Goal: Task Accomplishment & Management: Complete application form

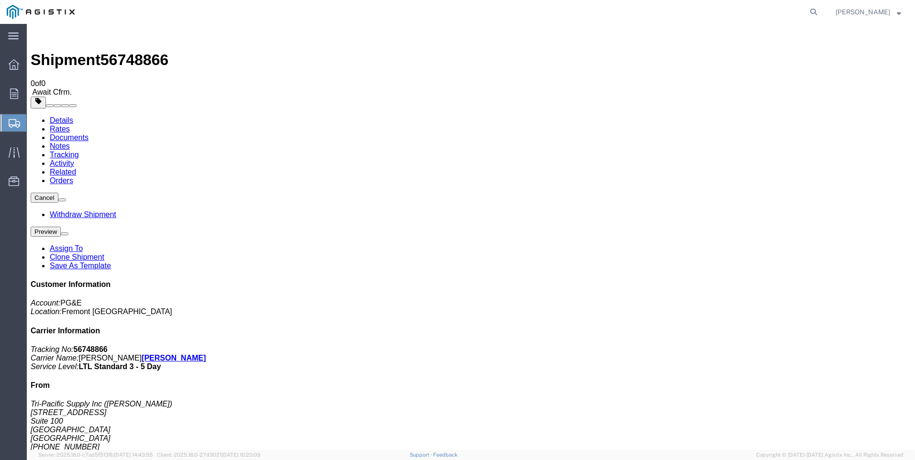
click at [0, 0] on span "Create Shipment" at bounding box center [0, 0] width 0 height 0
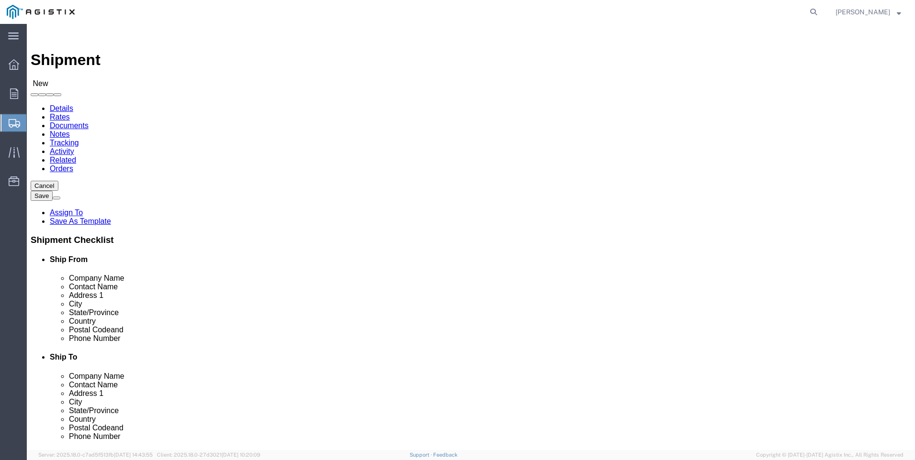
click select "Select PG&E Tri-Pacific Supply Inc"
select select "9596"
click select "Select PG&E Tri-Pacific Supply Inc"
select select
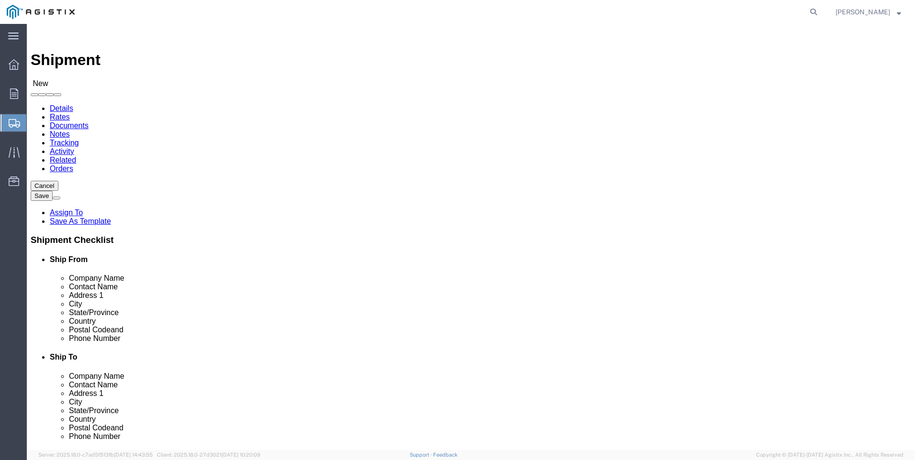
select select "MYPROFILE"
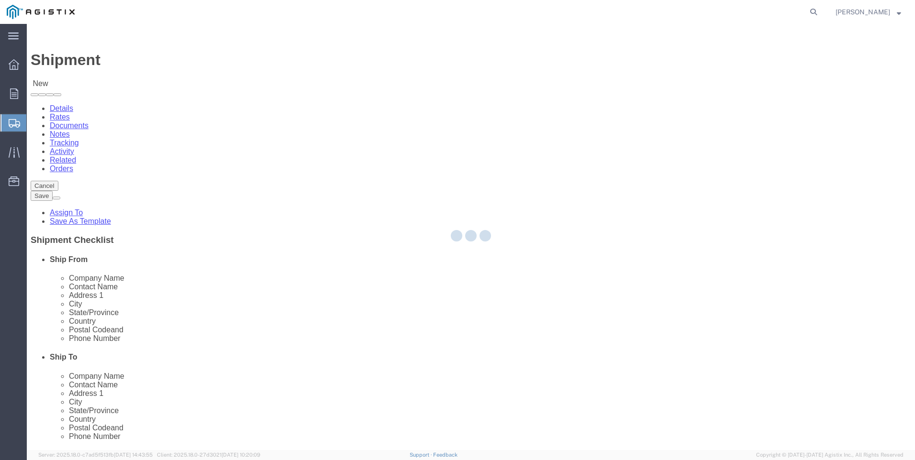
select select "CA"
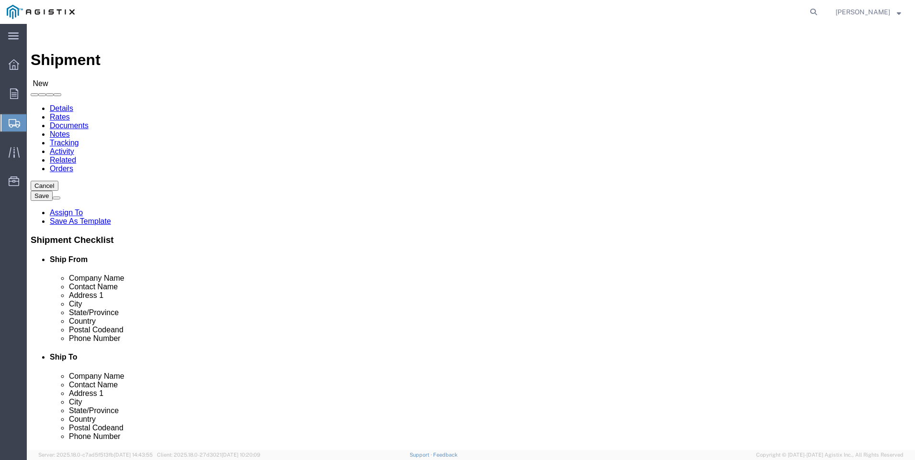
click select "Select All Others [GEOGRAPHIC_DATA] [GEOGRAPHIC_DATA] [GEOGRAPHIC_DATA] [GEOGRA…"
select select "23082"
click select "Select All Others [GEOGRAPHIC_DATA] [GEOGRAPHIC_DATA] [GEOGRAPHIC_DATA] [GEOGRA…"
click span
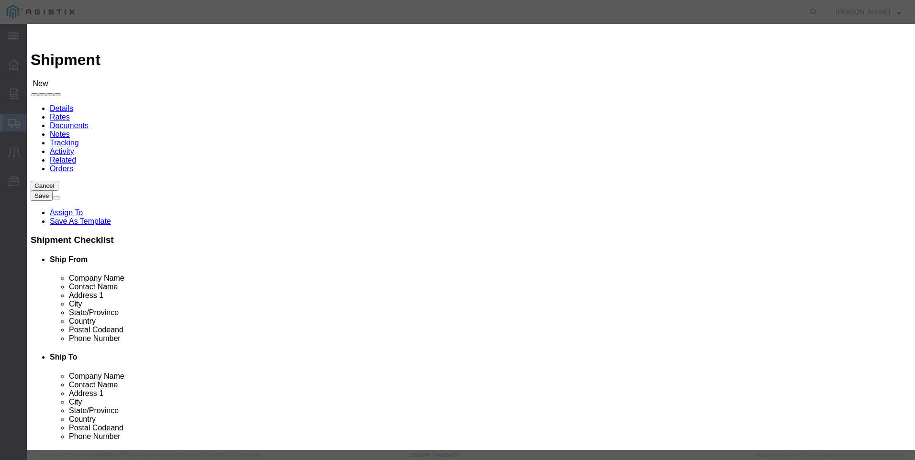
click select "Search by Address Book Name City Company Name Contact Name Country CustomerAlia…"
select select "city"
click select "Search by Address Book Name City Company Name Contact Name Country CustomerAlia…"
click input "text"
type input "[PERSON_NAME]"
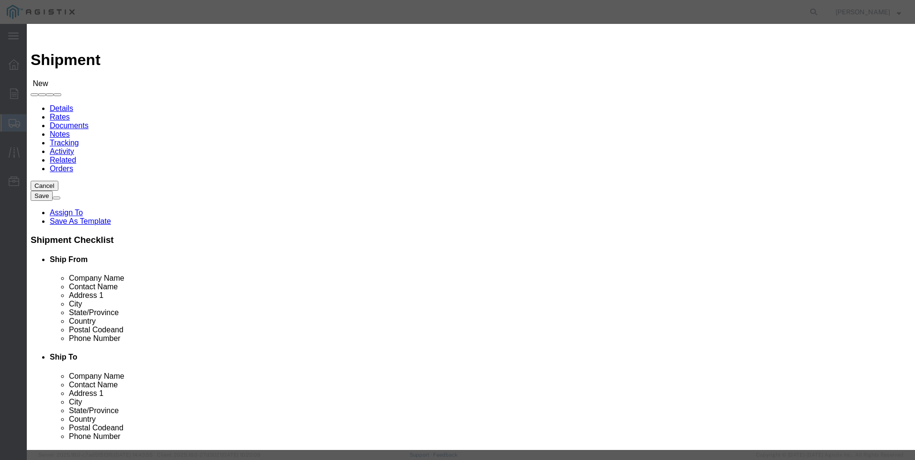
click icon "button"
click button "Select"
select select "CA"
click button "Close"
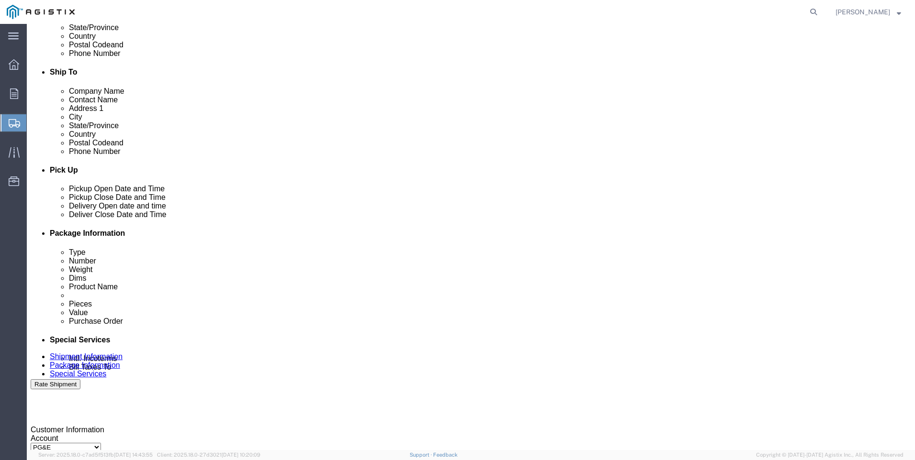
scroll to position [287, 0]
click div
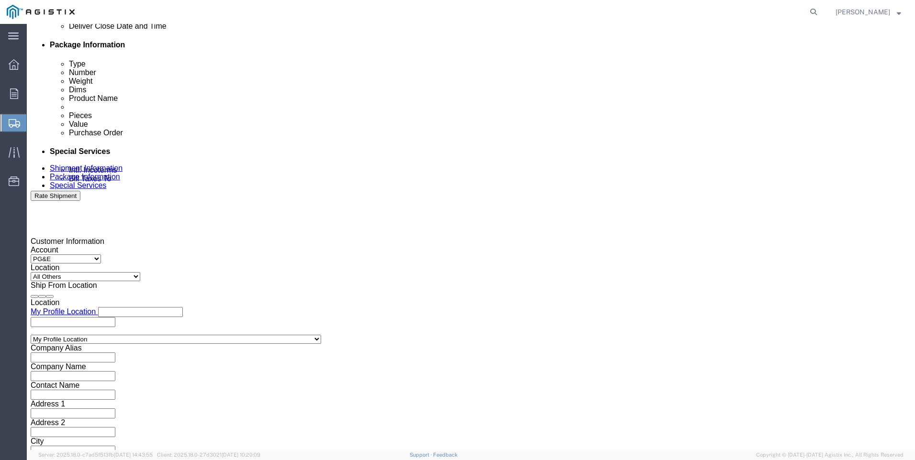
click input "5:00 PM"
click input "7:00 PM"
type input "7:00 am"
click button "Apply"
click div
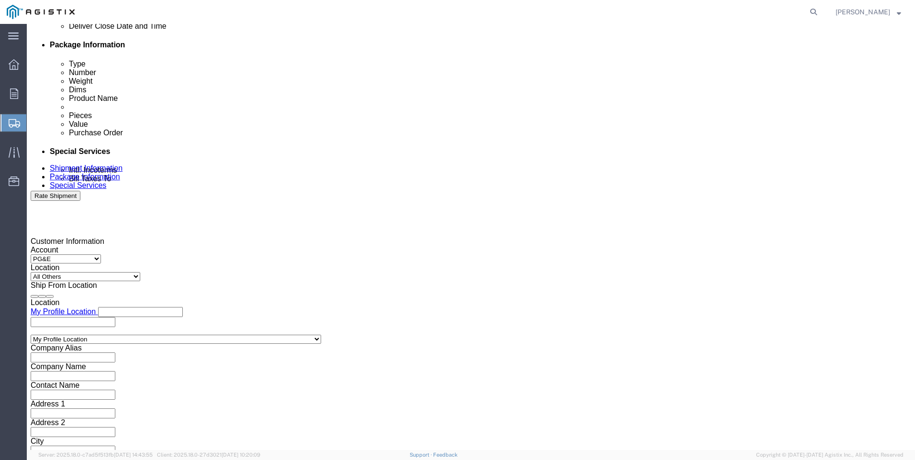
click input "3:00 AM"
type input "3:00 PM"
click button "Apply"
drag, startPoint x: 170, startPoint y: 191, endPoint x: 174, endPoint y: 187, distance: 5.4
click input "text"
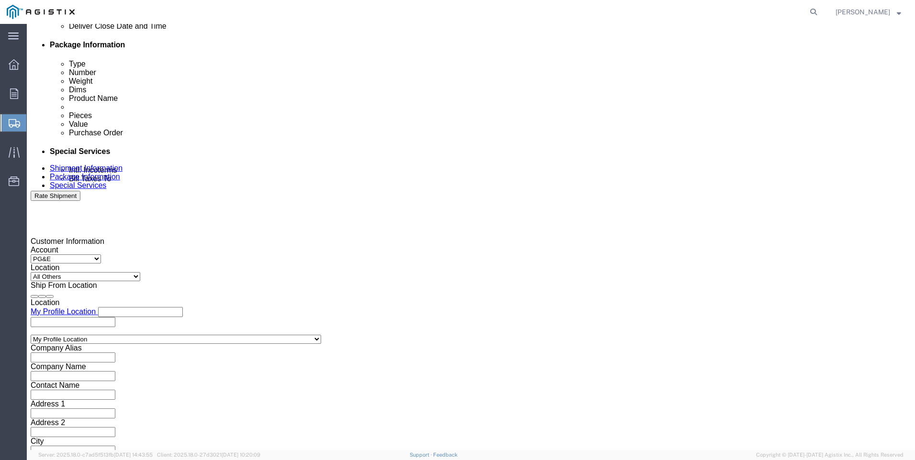
type input "3501418125"
click select "Select Account Type Activity ID Airline Appointment Number ASN Batch Request # …"
select select "SALEORDR"
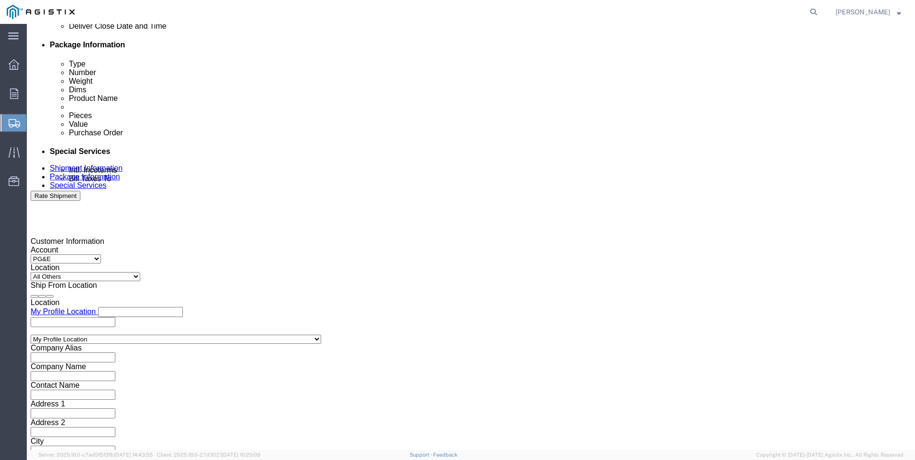
click select "Select Account Type Activity ID Airline Appointment Number ASN Batch Request # …"
click input "text"
type input "0054753"
click button "Continue"
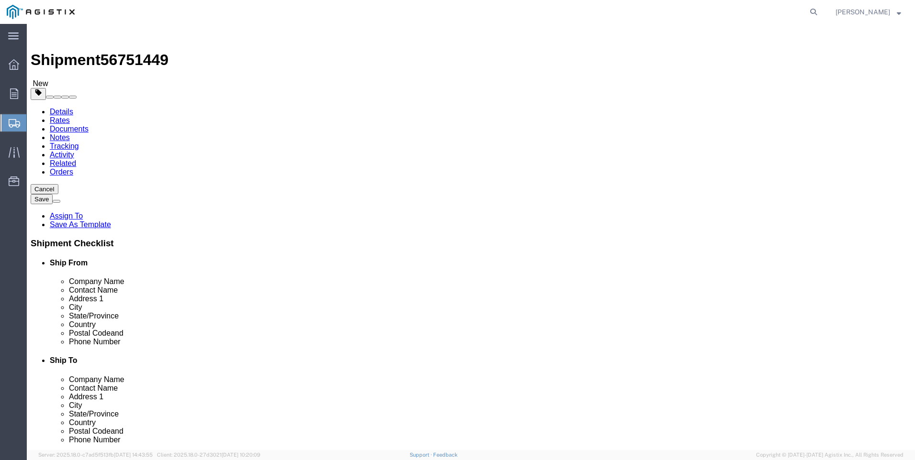
select select "CBOX"
drag, startPoint x: 147, startPoint y: 203, endPoint x: 153, endPoint y: 198, distance: 8.1
click input "text"
type input "10"
type input "8"
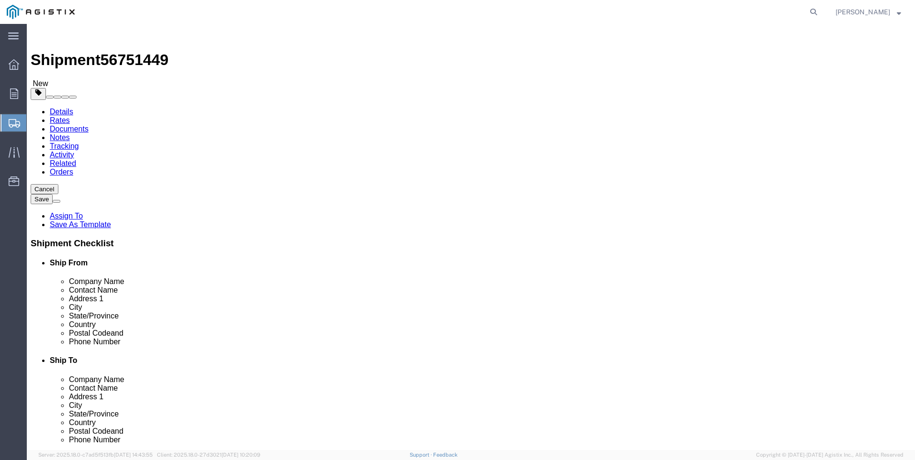
type input "7"
type input "2"
drag, startPoint x: 104, startPoint y: 241, endPoint x: 119, endPoint y: 240, distance: 14.8
click ul
click link "Add Content"
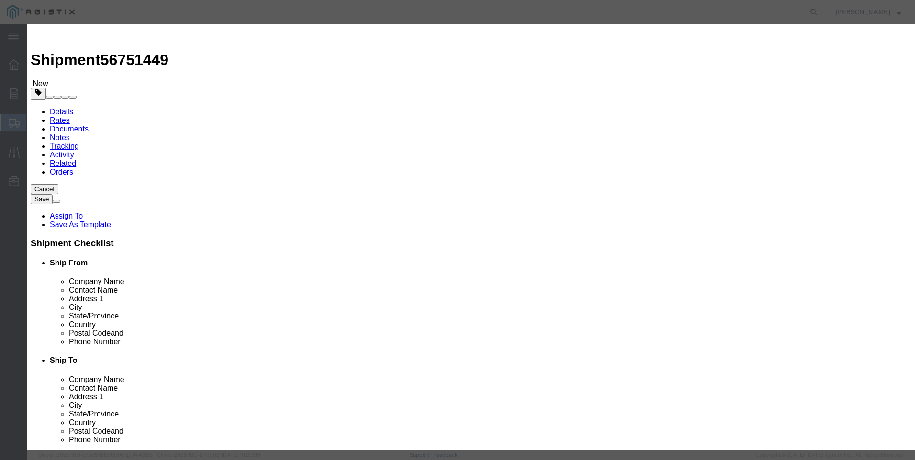
click input "text"
type input "m"
type input "M042758"
click span "Name:"
select select
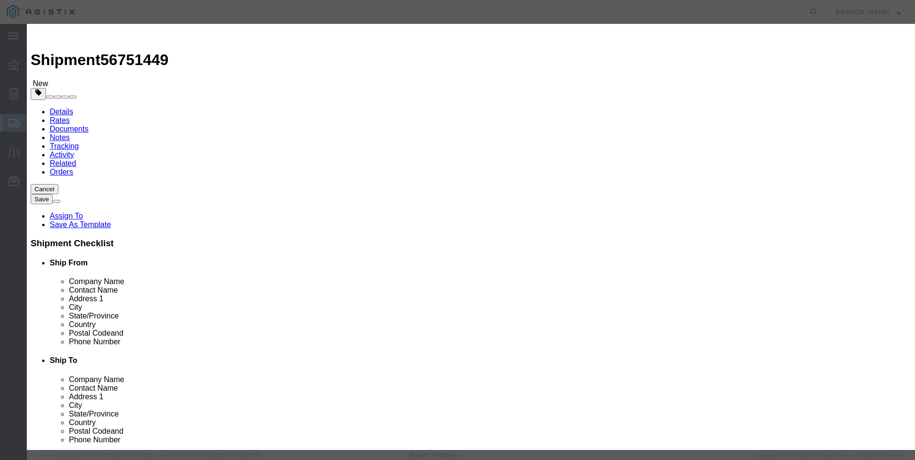
select select "USD"
type input "GENIE 101 MEMBRANES"
type input "M042758"
drag, startPoint x: 24, startPoint y: 80, endPoint x: -12, endPoint y: 77, distance: 36.5
click html "Shipment 56751449 New Details Rates Documents Notes Tracking Activity Related O…"
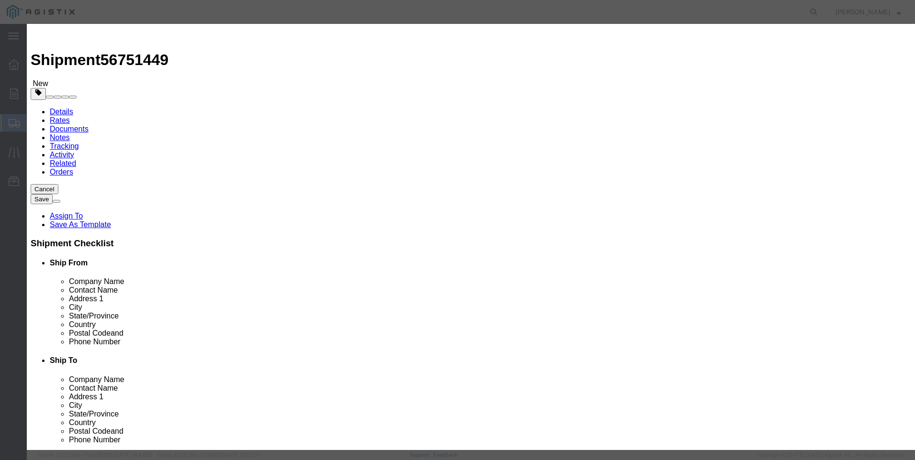
type input "GENIE 101 MEMBRANES"
click textarea
paste textarea "GENIE 101 MEMBRANES"
type textarea "GENIE 101 MEMBRANES"
drag, startPoint x: 381, startPoint y: 75, endPoint x: 130, endPoint y: 86, distance: 251.4
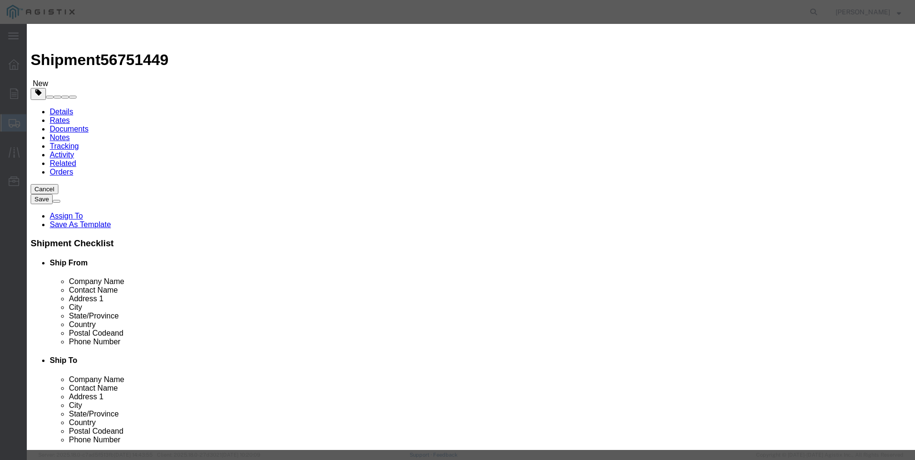
click div "Add content Commodity library Product Name GENIE 101 MEMBRANES M042758 Pieces S…"
type input "M042758 / 101-506"
click input "text"
type input "3"
click input "text"
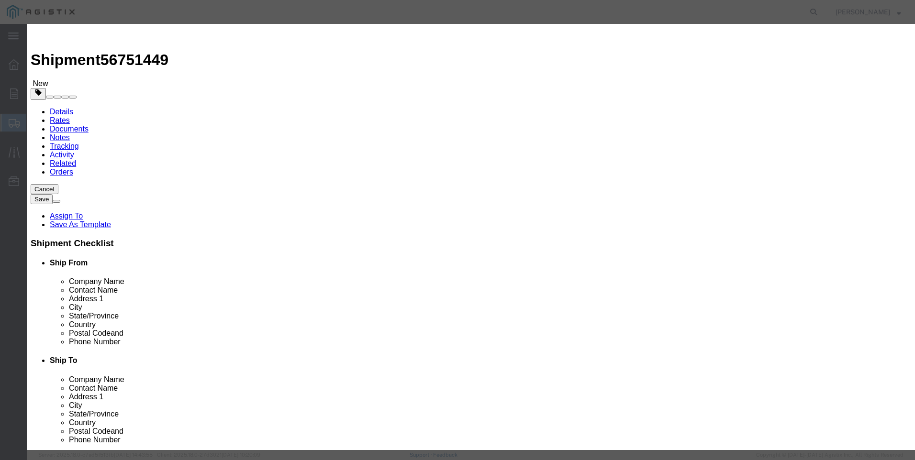
type input "3"
type input "237"
click button "Save & Add Another"
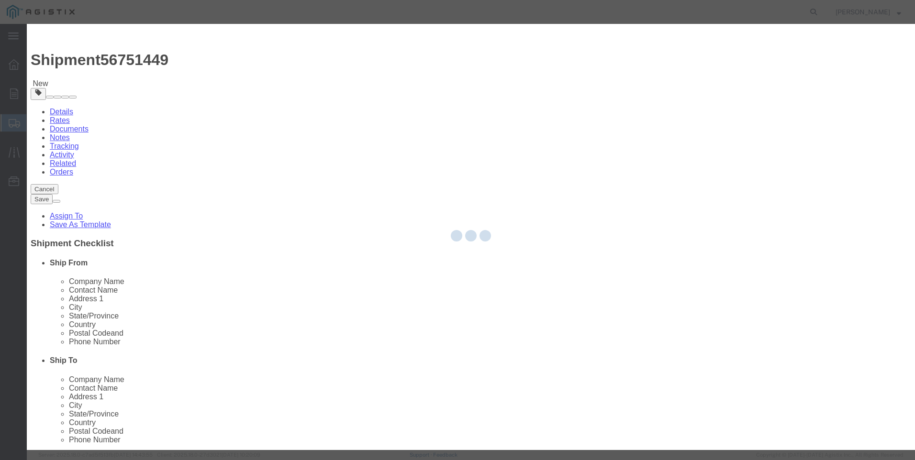
select select "EA"
select select "USD"
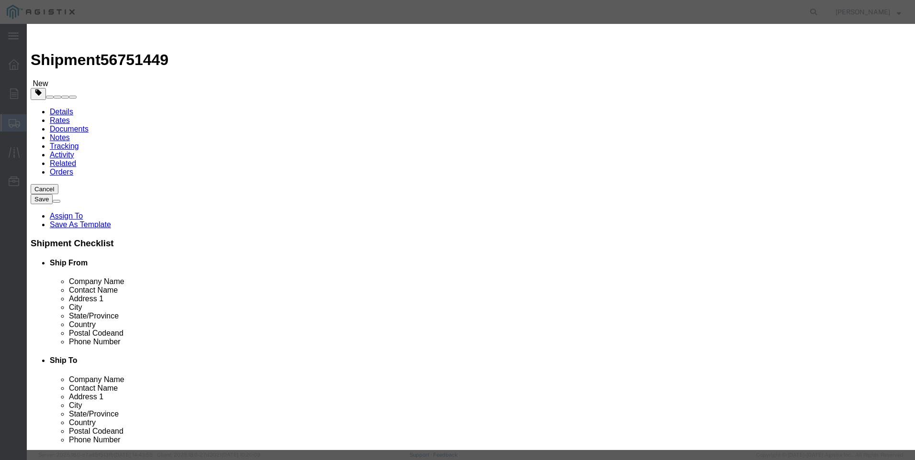
drag, startPoint x: 330, startPoint y: 97, endPoint x: 303, endPoint y: 73, distance: 35.9
click input "text"
type input "M042759"
drag, startPoint x: 286, startPoint y: 90, endPoint x: 293, endPoint y: 85, distance: 9.2
click span "Name:"
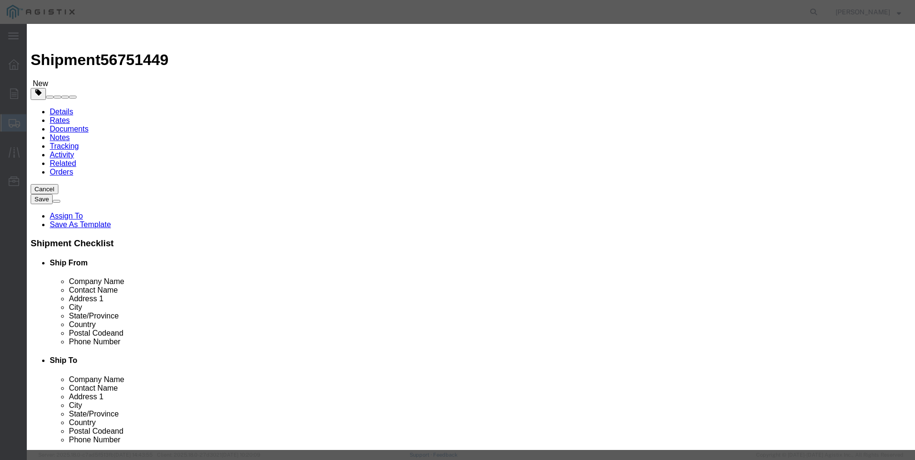
select select
type input "GENIE 123 MEMBRANES"
type input "M042759"
drag, startPoint x: 244, startPoint y: 73, endPoint x: 165, endPoint y: 72, distance: 79.0
click div "Add content Commodity library Product Name GENIE 123 MEMBRANES M042759 Pieces S…"
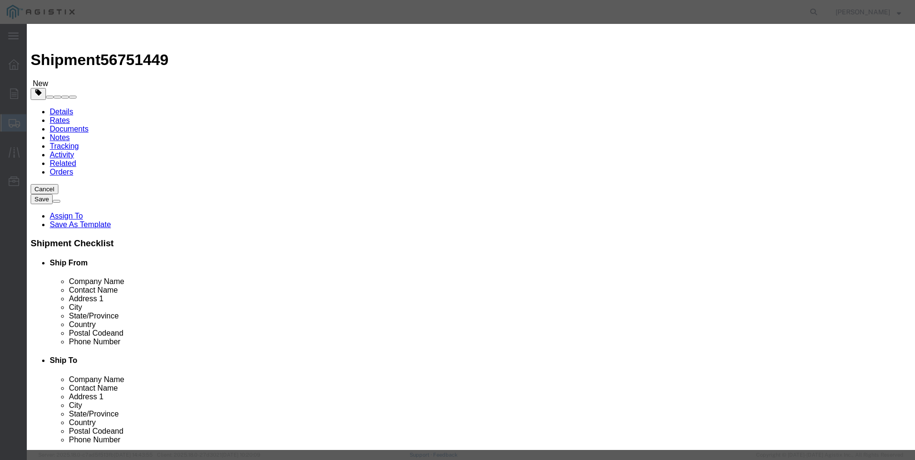
type input "GENIE 123 MEMBRANES"
click textarea
paste textarea "GENIE 123 MEMBRANES"
type textarea "GENIE 123 MEMBRANES"
drag, startPoint x: 354, startPoint y: 77, endPoint x: 197, endPoint y: 69, distance: 157.1
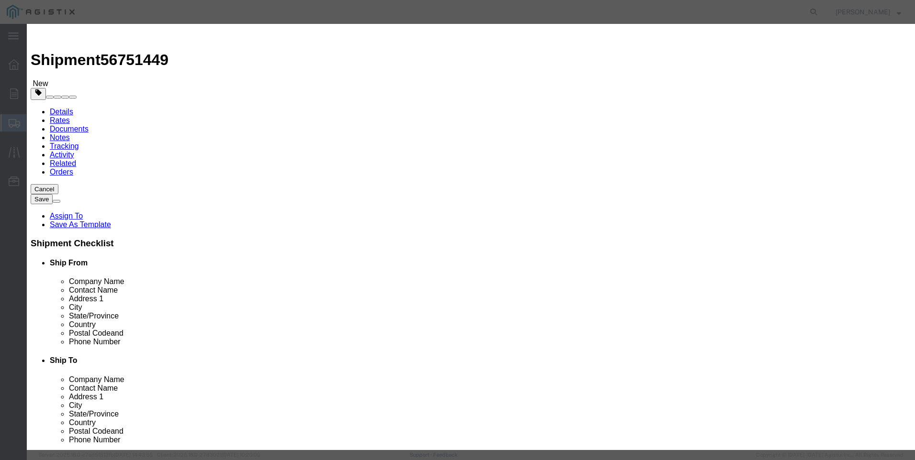
click div "Product Name GENIE 123 MEMBRANES M042759"
type input "0"
type input "M042759 / 123-5X6"
click input "text"
type input "4"
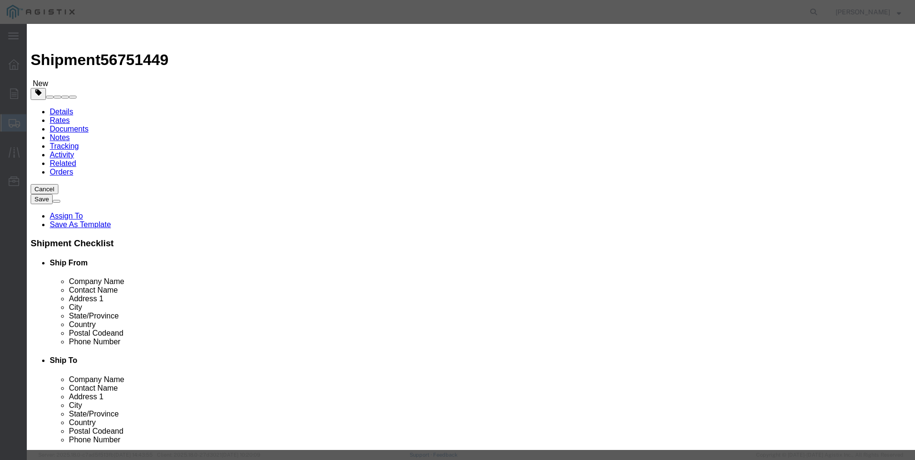
click input "text"
type input "388"
click button "Save & Close"
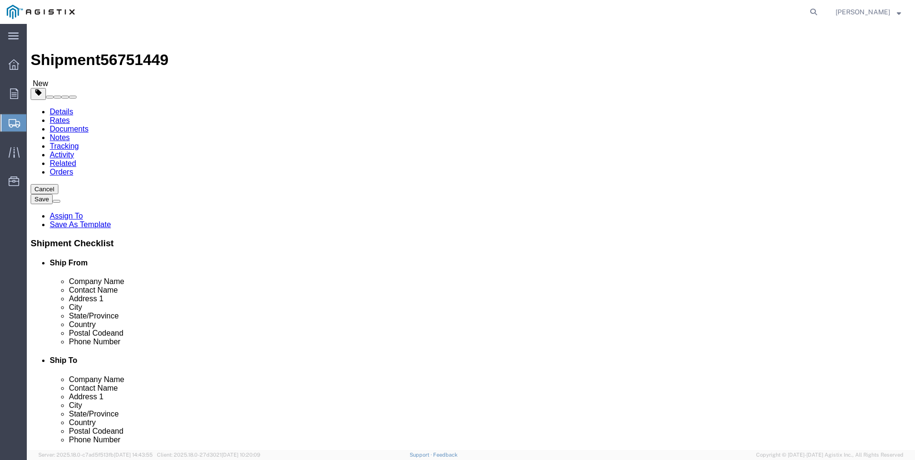
click button "Rate Shipment"
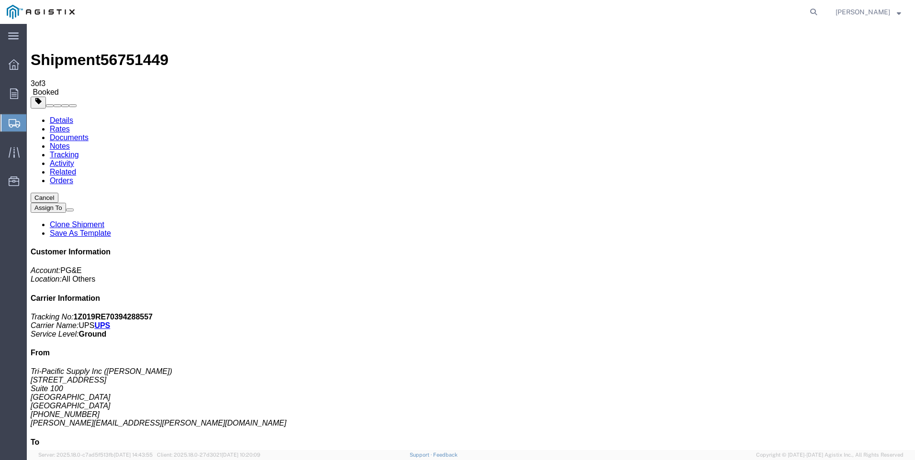
click at [0, 0] on span "Create Shipment" at bounding box center [0, 0] width 0 height 0
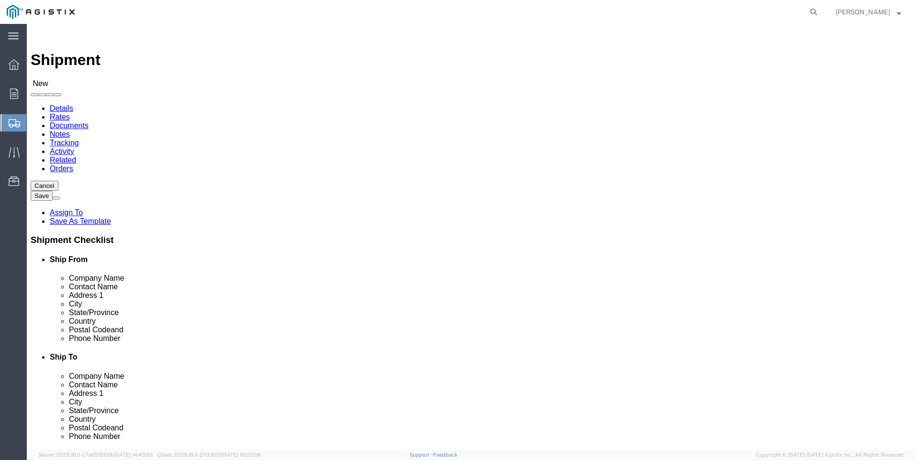
click select "Select PG&E Tri-Pacific Supply Inc"
select select "9596"
click select "Select PG&E Tri-Pacific Supply Inc"
select select
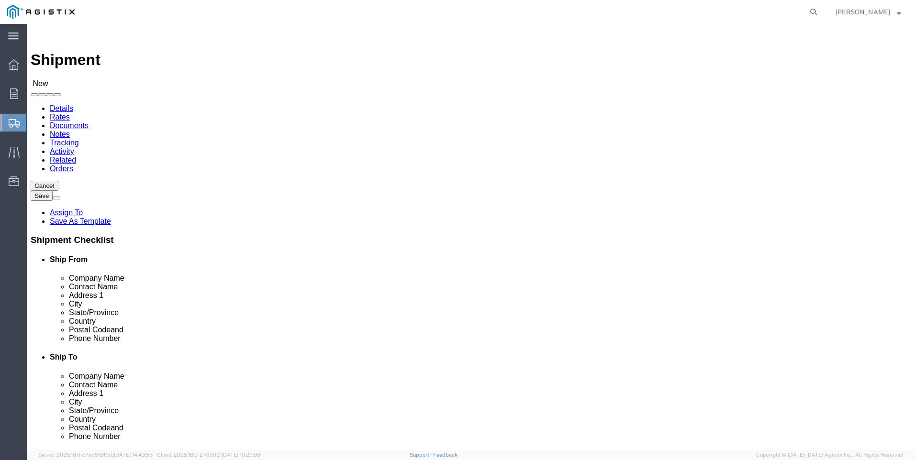
select select "MYPROFILE"
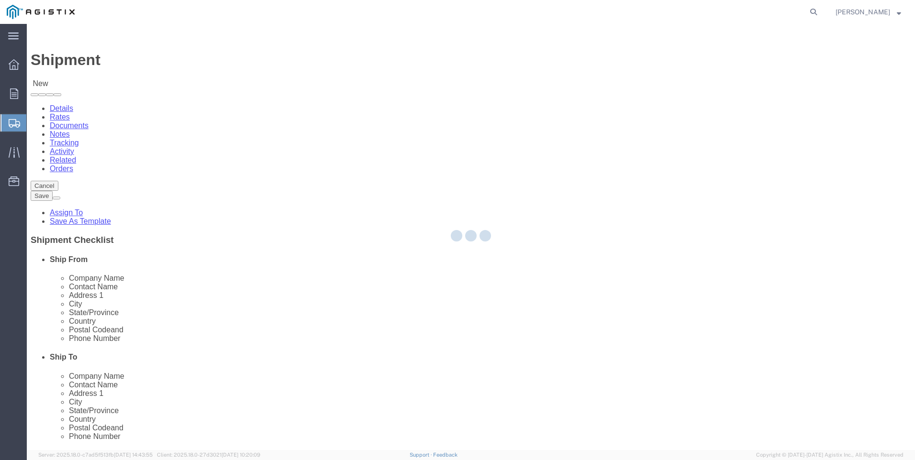
select select "CA"
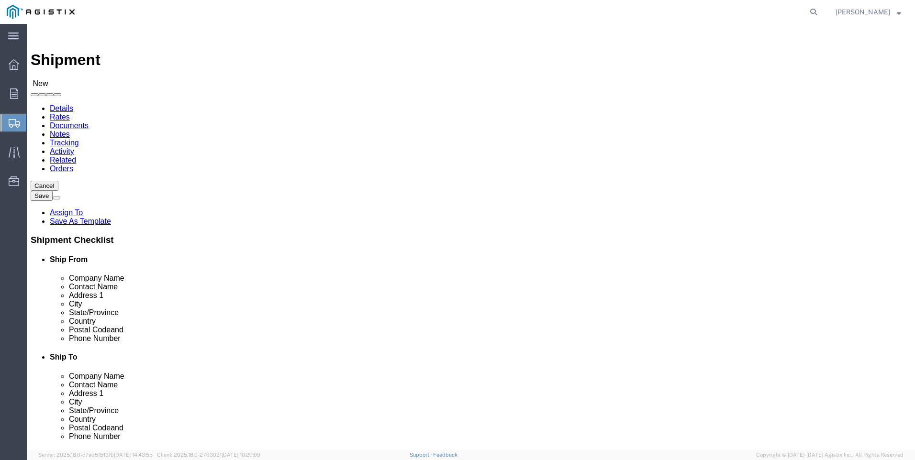
click select "Select All Others [GEOGRAPHIC_DATA] [GEOGRAPHIC_DATA] [GEOGRAPHIC_DATA] [GEOGRA…"
select select "19740"
click select "Select All Others [GEOGRAPHIC_DATA] [GEOGRAPHIC_DATA] [GEOGRAPHIC_DATA] [GEOGRA…"
click span
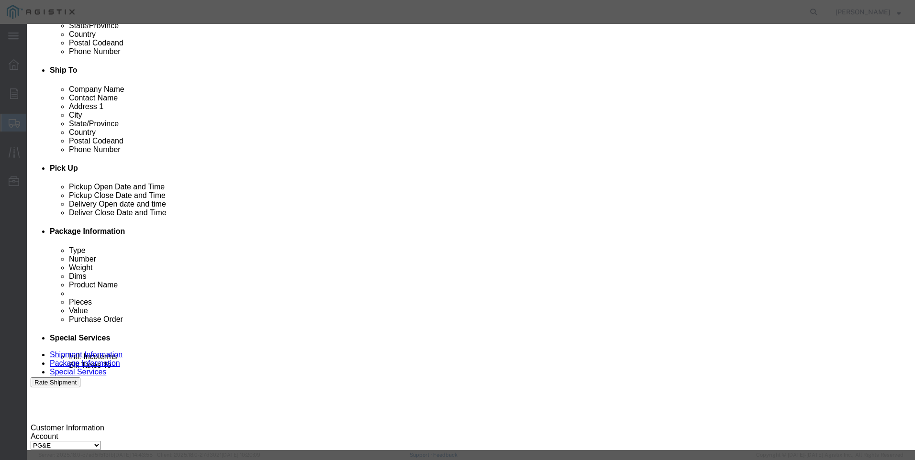
scroll to position [431, 0]
click button "Select"
select select "CA"
click button "Close"
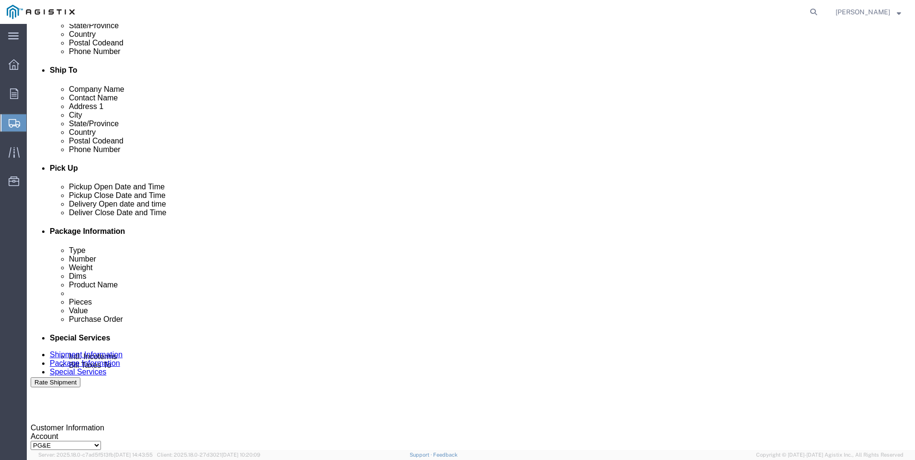
click div
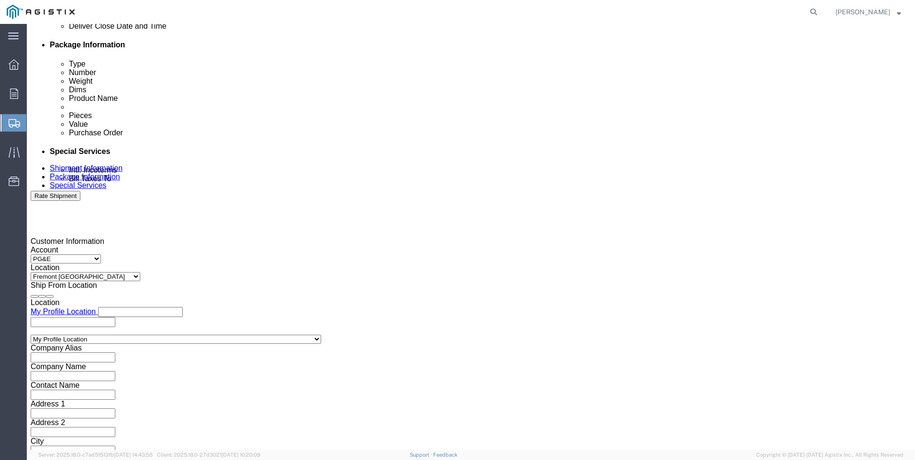
click input "5:00 PM"
drag, startPoint x: 400, startPoint y: 275, endPoint x: 421, endPoint y: 280, distance: 22.3
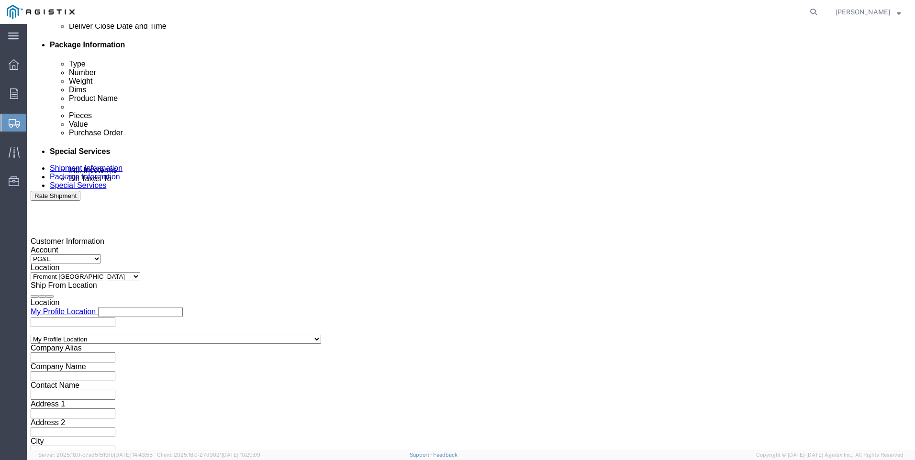
click input "5:00 PM"
click input "75:00 PM"
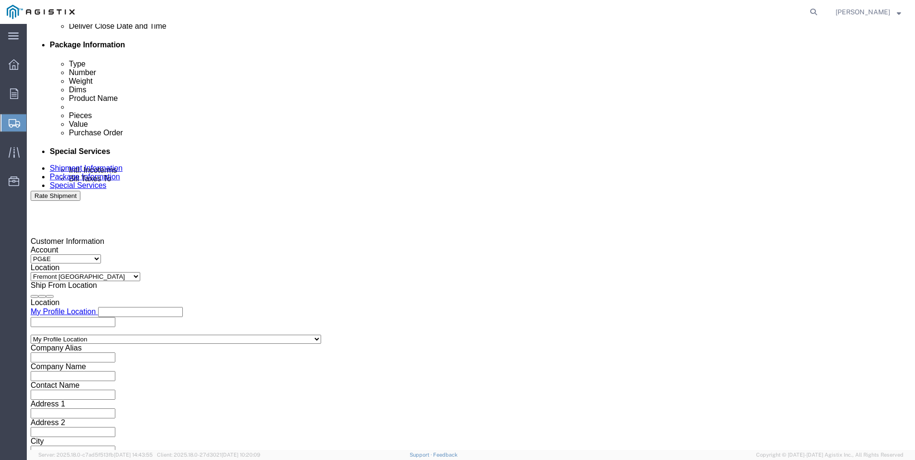
click input "75:00 PM"
click input "5:00 PM"
click input "7:00 PM"
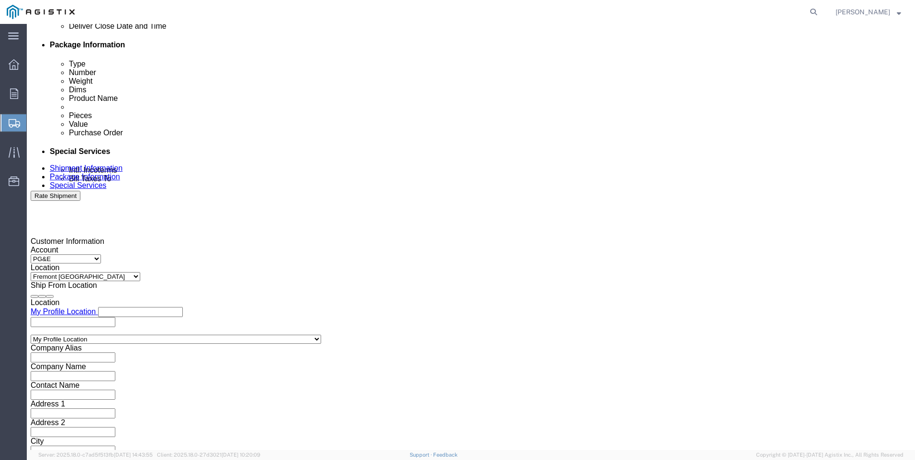
type input "7:00 AM"
click button "Apply"
click div
click input "3:00 AM"
type input "3:00 PM"
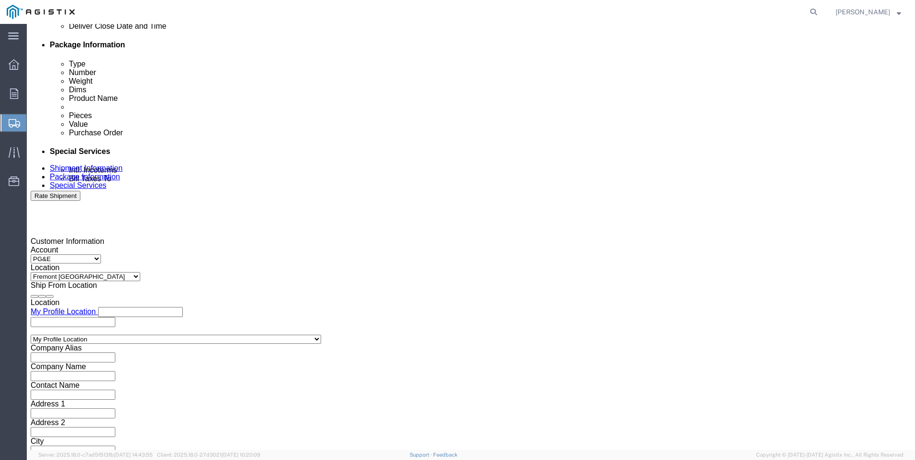
click button "Apply"
click input "text"
type input "301416704"
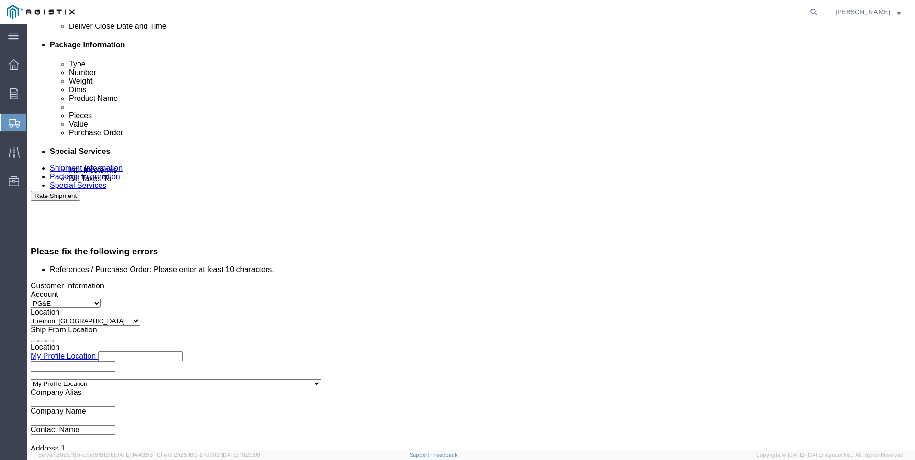
click select "Select Account Type Activity ID Airline Appointment Number ASN Batch Request # …"
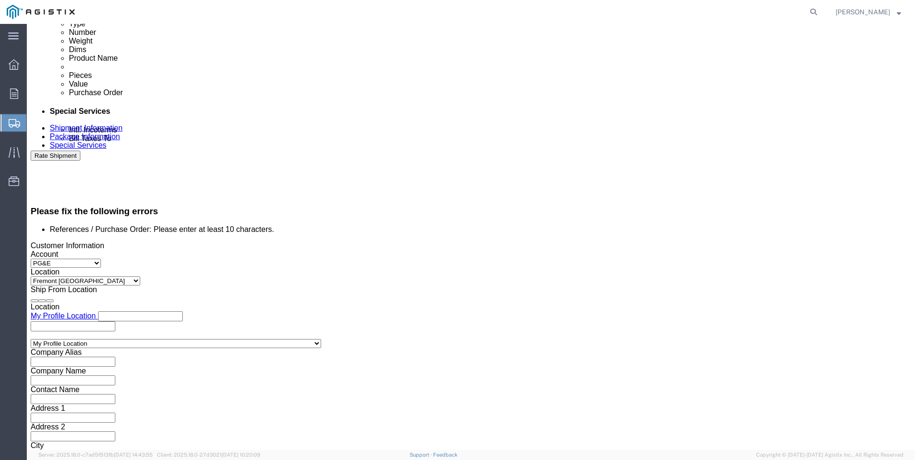
select select "SALEORDR"
click select "Select Account Type Activity ID Airline Appointment Number ASN Batch Request # …"
click input "text"
type input "0054637"
drag, startPoint x: 666, startPoint y: 388, endPoint x: 652, endPoint y: 387, distance: 13.4
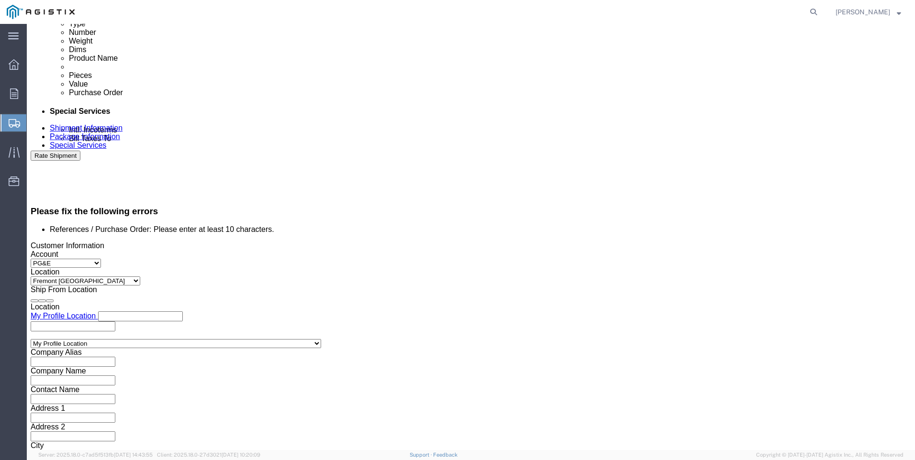
click button "Continue"
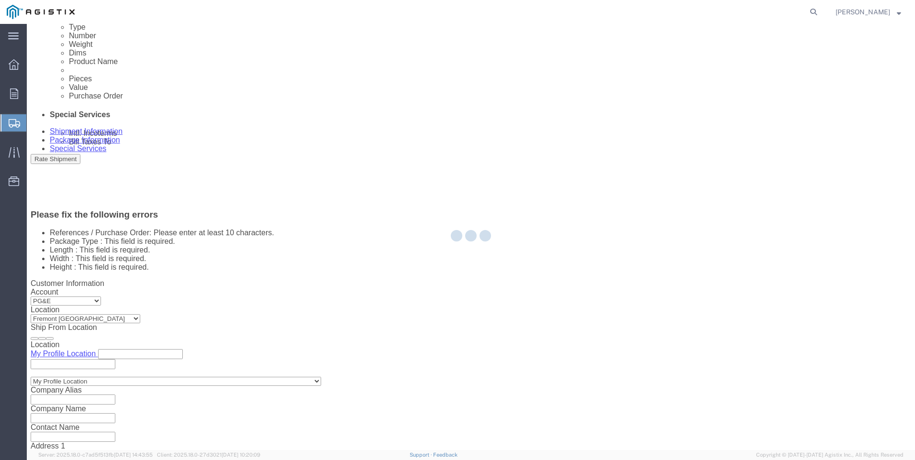
select select "CBOX"
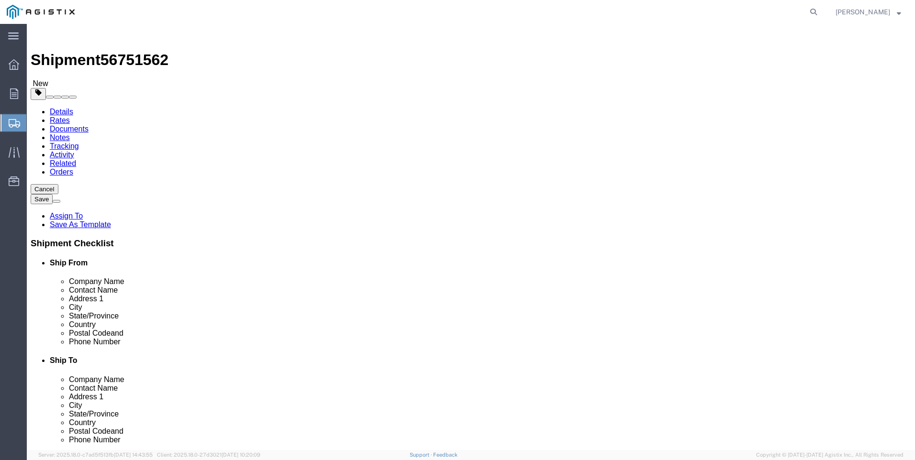
click input "Length : This field is required."
type input "9"
type input "5"
type input "4"
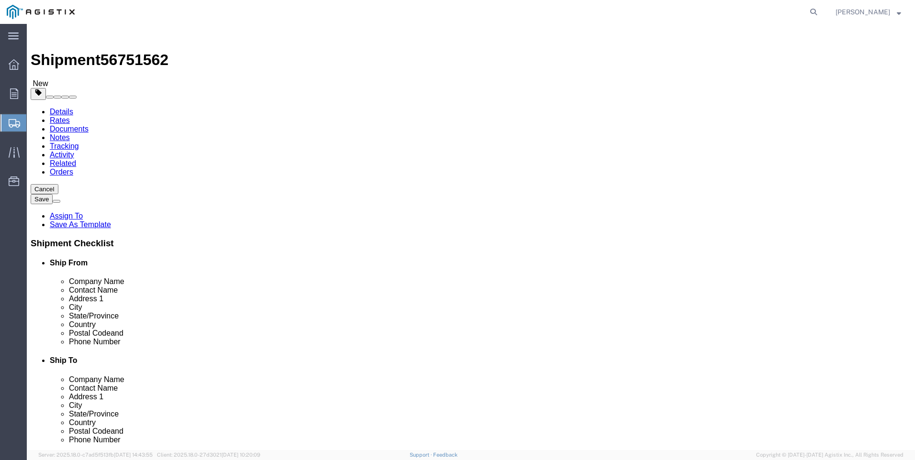
click div "Package Type Select Bulk Bundle(s) Cardboard Box(es) Carton(s) Crate(s) Drum(s)…"
click link "Add Content"
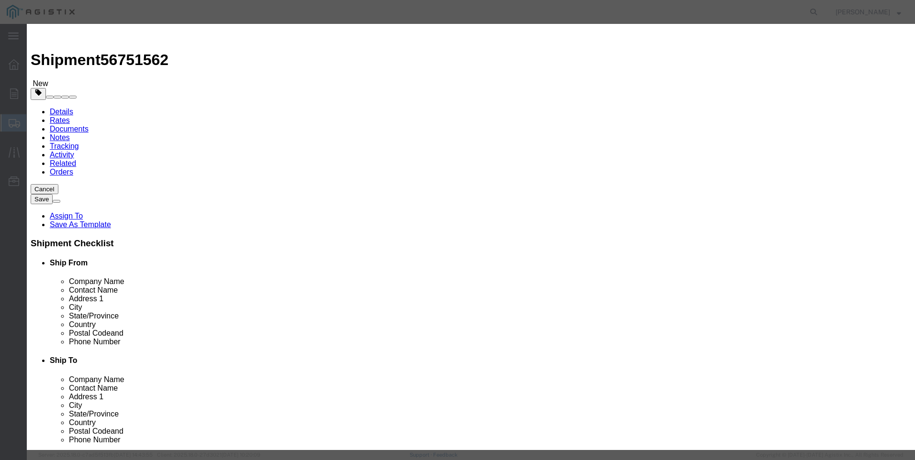
click input "text"
type input "M640404"
click td "Name: NEEDLE VALVE BARREL LOCK CLEANING TOOL"
select select
select select "USD"
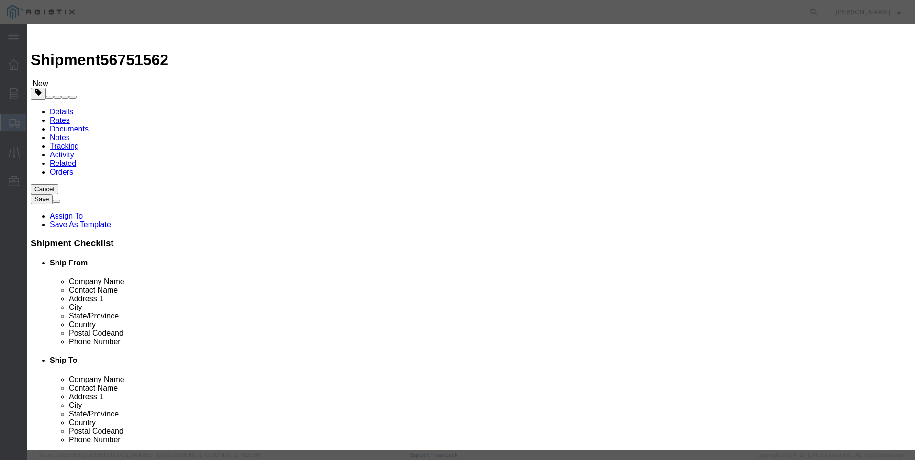
type input "NEEDLE VALVE BARREL LOCK CLEANING TOOL"
type input "M640404"
drag, startPoint x: 281, startPoint y: 72, endPoint x: 644, endPoint y: 96, distance: 363.9
click div "Product Name NEEDLE VALVE BARREL LOCK CLEANING TOOL M640404 Pieces Select Bag B…"
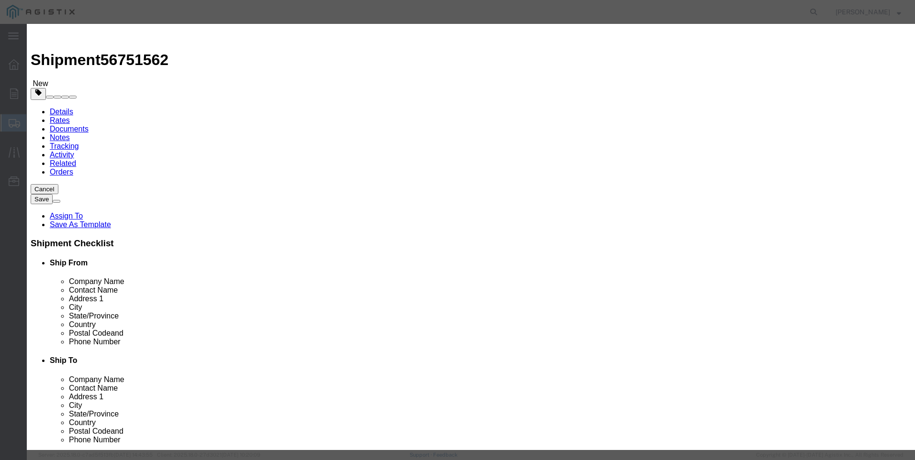
type input "NEEDLE VALVE BARREL LOCK CLEANING TOOL"
click textarea
paste textarea "NEEDLE VALVE BARREL LOCK CLEANING TOOL"
type textarea "NEEDLE VALVE BARREL LOCK CLEANING TOOL"
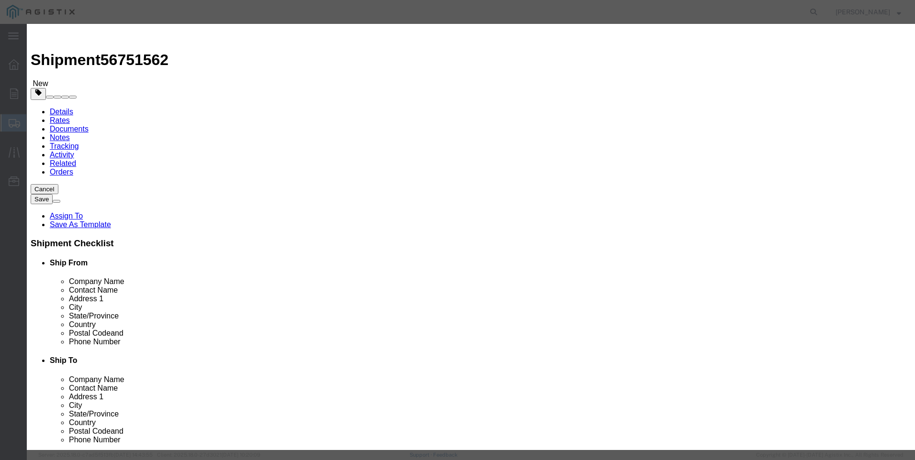
scroll to position [0, 1]
drag, startPoint x: 281, startPoint y: 74, endPoint x: 521, endPoint y: 79, distance: 239.3
click div "Product Name NEEDLE VALVE BARREL LOCK CLEANING TOOL M640404 Pieces Select Bag B…"
type input "M640404 / E-0168"
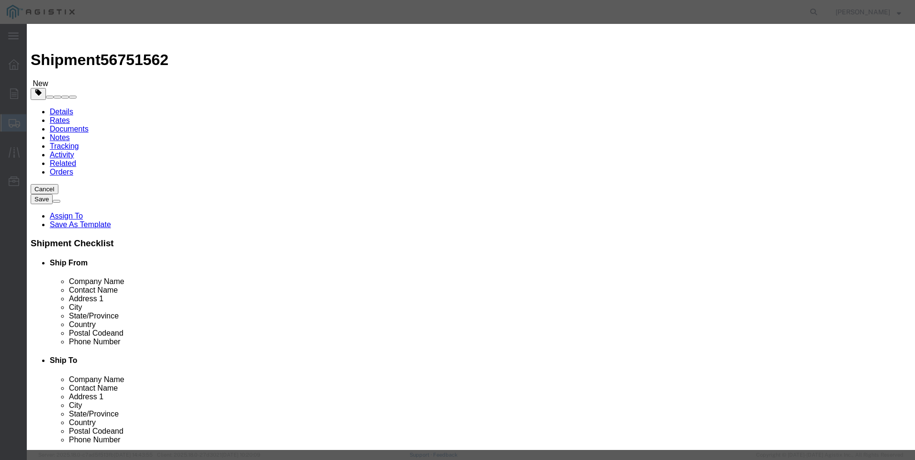
click input "text"
type input "6"
click div
click input "text"
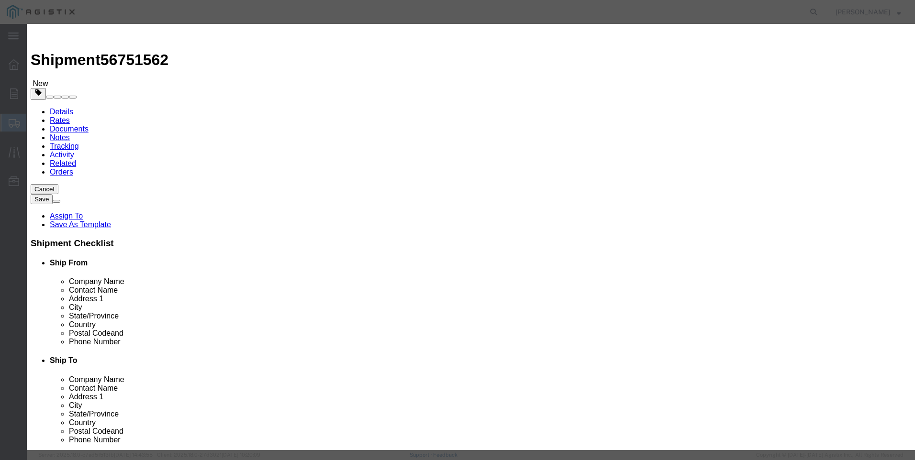
type input "216"
click button "Save & Add Another"
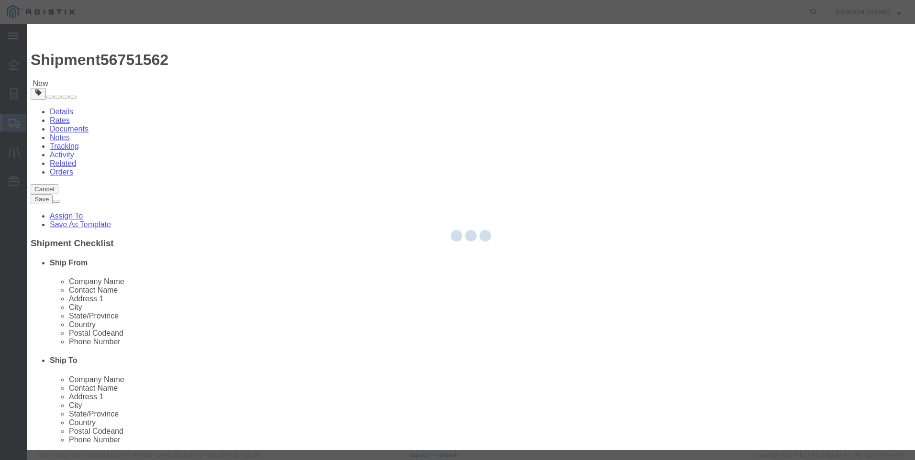
select select "EA"
select select "USD"
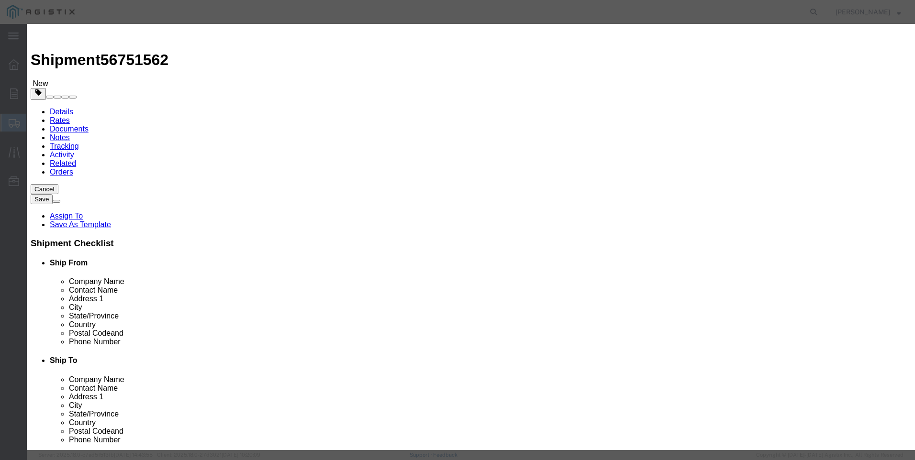
click input "text"
type input "M650405"
click td "Name: REGULATOR GAS 2" LP FLOWGRID 150 W/SLAM"
select select
type input "REGULATOR GAS 2" LP FLOWGRID 150 W/SLAM"
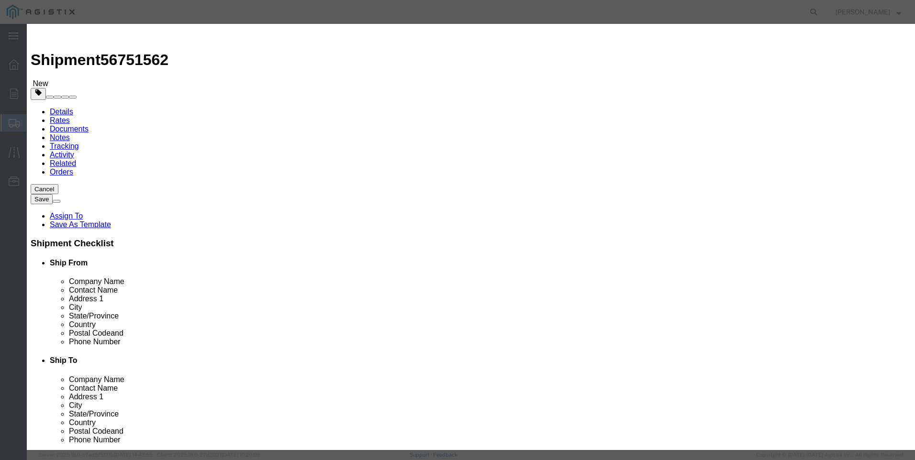
type input "M650405"
drag, startPoint x: 277, startPoint y: 74, endPoint x: 601, endPoint y: 78, distance: 323.5
click div "Product Name REGULATOR GAS 2" LP FLOWGRID 150 W/SLAM M650405 Pieces Select Bag …"
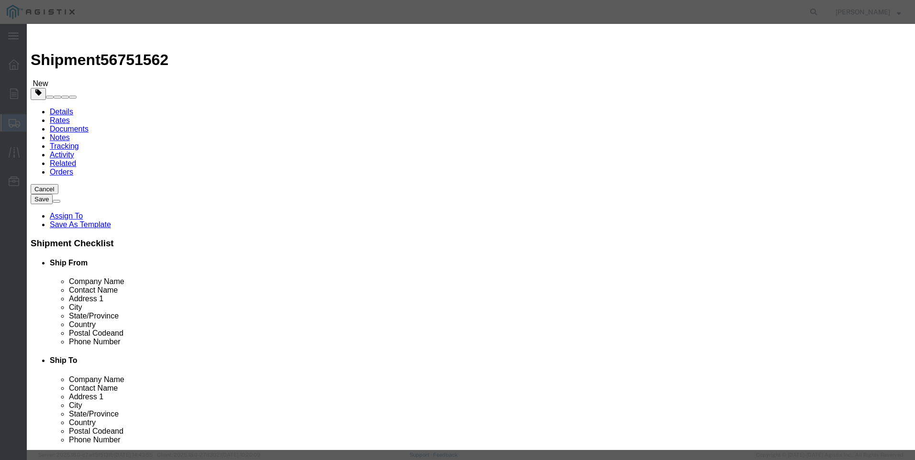
click input "M64045"
click input "M640405"
click td "Name: NEEDLE VALVE REPLACEMENT BARREL LOCK"
type input "NEEDLE VALVE REPLACEMENT BARREL LOCK"
type input "M640405"
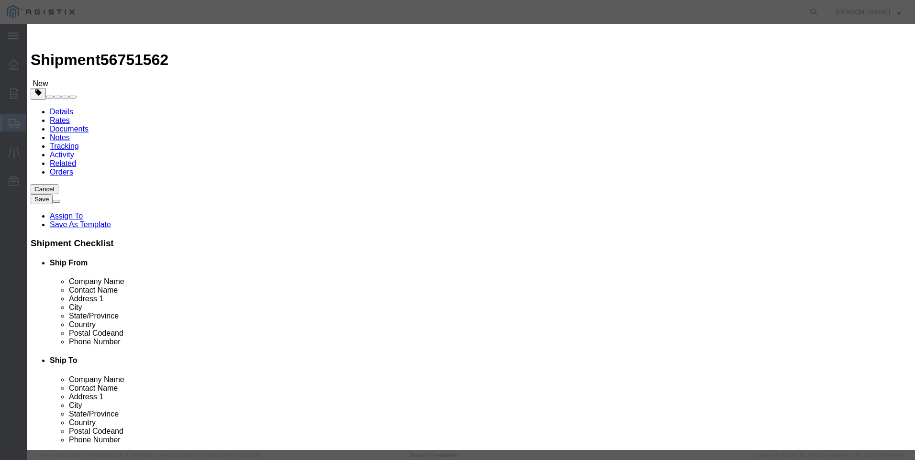
drag, startPoint x: 278, startPoint y: 74, endPoint x: 700, endPoint y: 35, distance: 422.9
click div "Add content Commodity library Product Name NEEDLE VALVE REPLACEMENT BARREL LOCK…"
type input "NEEDLE VALVE REPLACEMENT BARREL LOCK"
click textarea
paste textarea "NEEDLE VALVE REPLACEMENT BARREL LOCK"
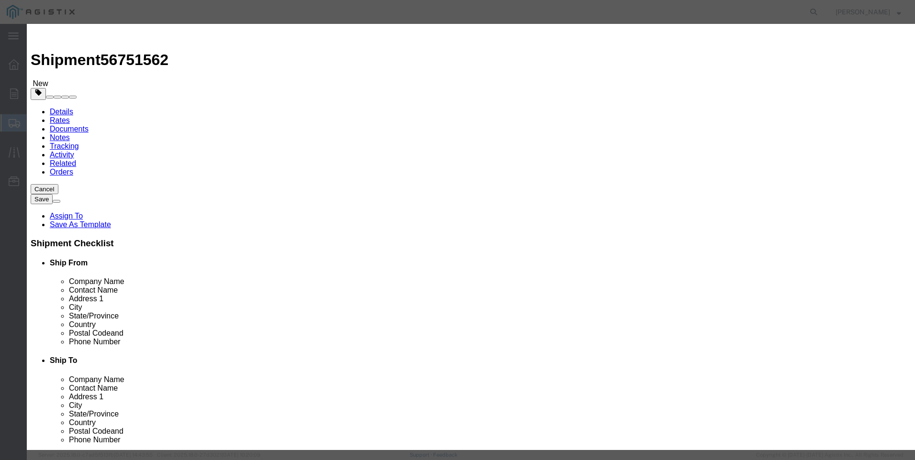
type textarea "NEEDLE VALVE REPLACEMENT BARREL LOCK"
click div "NEEDLE VALVE REPLACEMENT BARREL LOCK M640405"
drag, startPoint x: 277, startPoint y: 72, endPoint x: 534, endPoint y: 77, distance: 257.5
click div "Product Name NEEDLE VALVE REPLACEMENT BARREL LOCK M640405 Pieces Select Bag Bar…"
type input "M640405 / E-S26003"
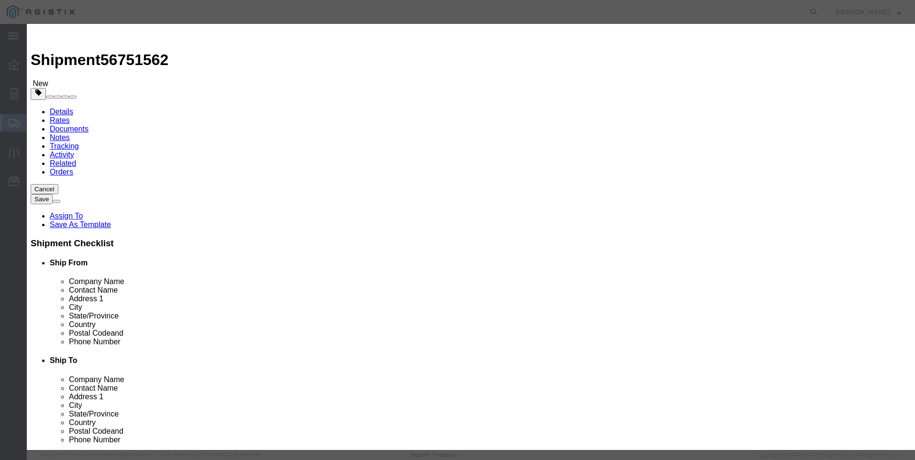
click input "text"
type input "30"
click input "text"
type input "300"
click button "Save & Add Another"
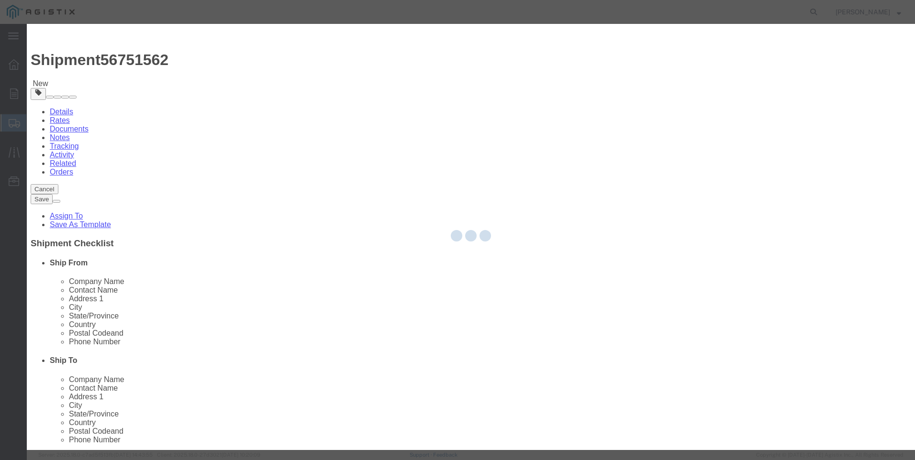
select select "EA"
select select "USD"
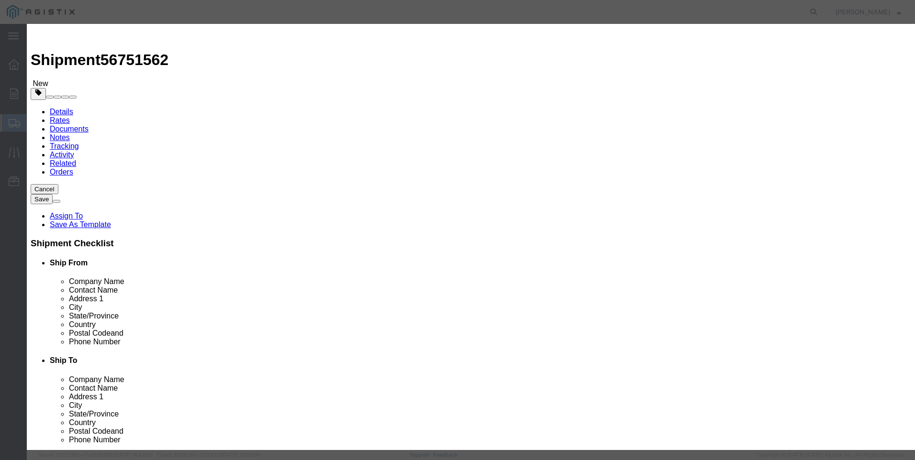
click input "text"
type input "M640403"
click span "Name:"
select select
type input "NEEDLE VALVE BARREL LOCK WEATHER CAP"
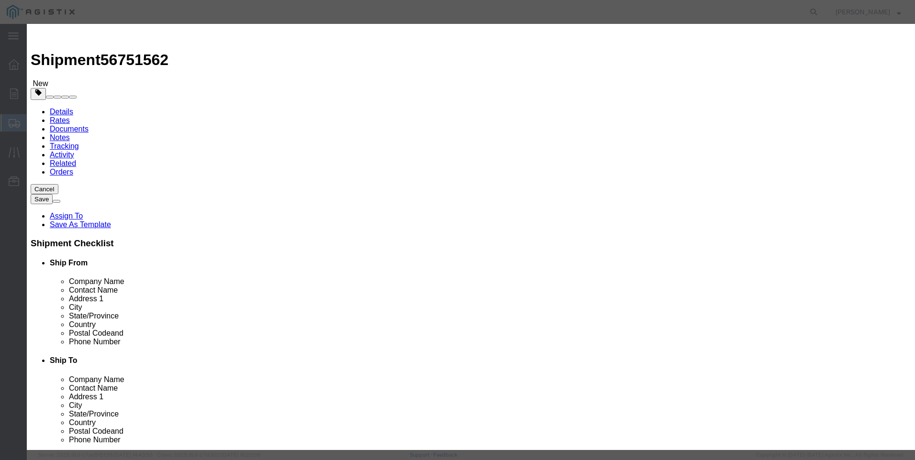
type input "M640403"
type input "NEEDLE VALVE BARREL LOCK WEATHER CAP"
click input "text"
type input "30"
click input "text"
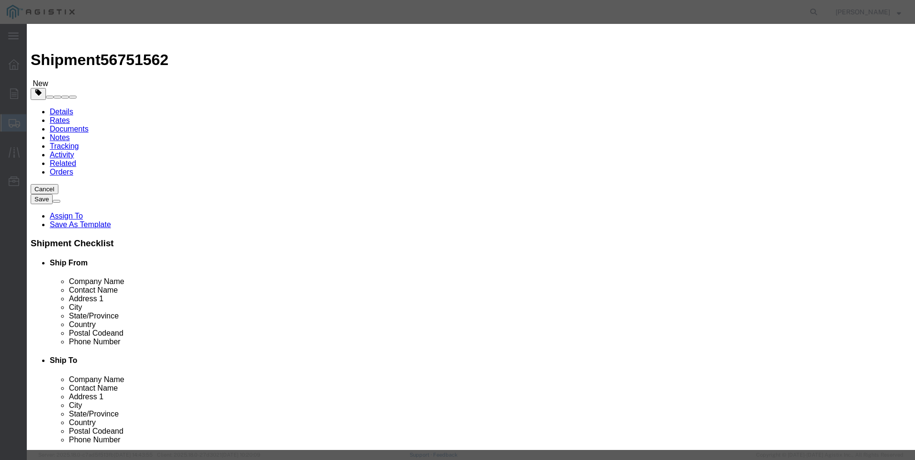
type input "15"
click button "Save & Close"
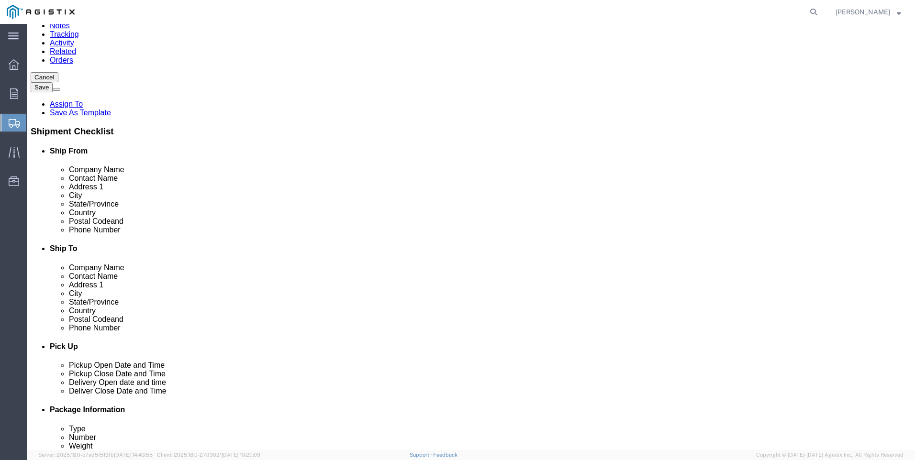
scroll to position [144, 0]
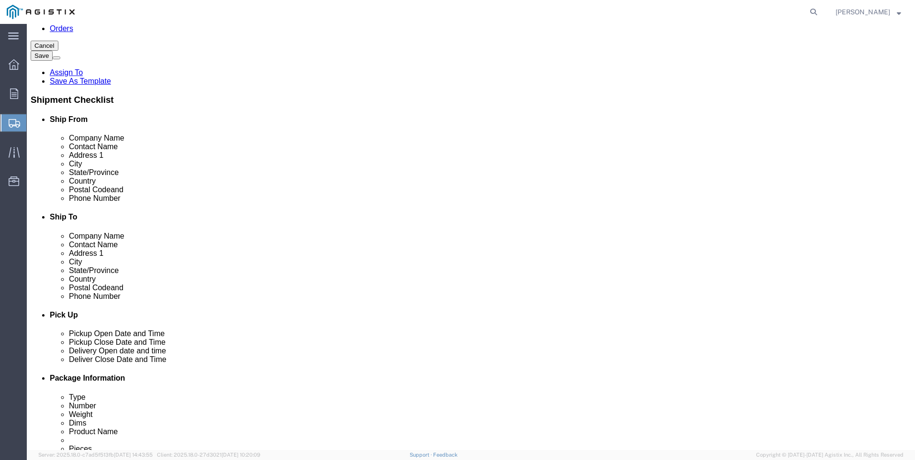
click dd "30.00 Each"
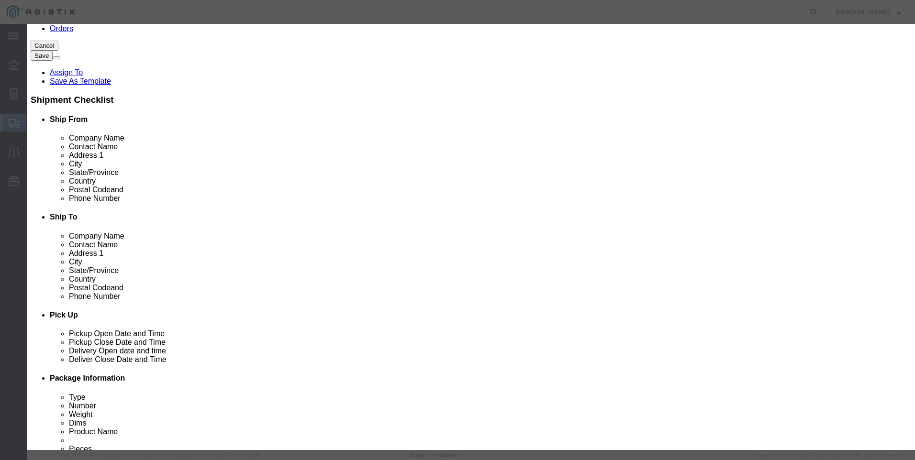
drag, startPoint x: 278, startPoint y: 74, endPoint x: 558, endPoint y: 89, distance: 280.3
click div "Product Name NEEDLE VALVE BARREL LOCK WEATHER CAP Pieces 30.00 Select Bag Barre…"
click textarea
paste textarea "NEEDLE VALVE BARREL LOCK WEATHER CAP"
type textarea "NEEDLE VALVE BARREL LOCK WEATHER CAP"
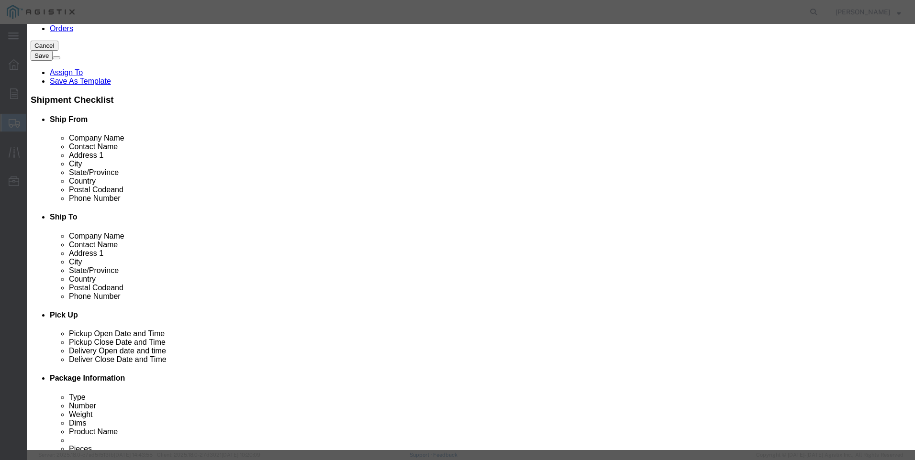
click input "text"
type input "M640403 / RED CAP"
click button "Save & Close"
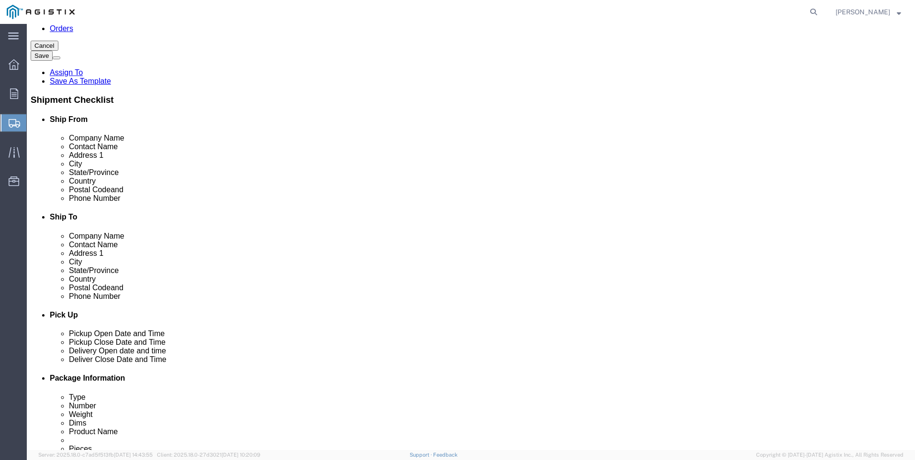
scroll to position [163, 0]
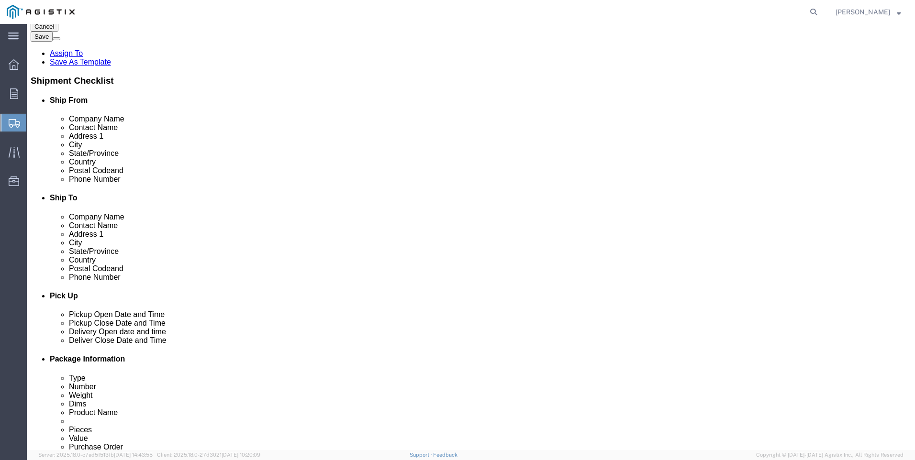
click link "Details"
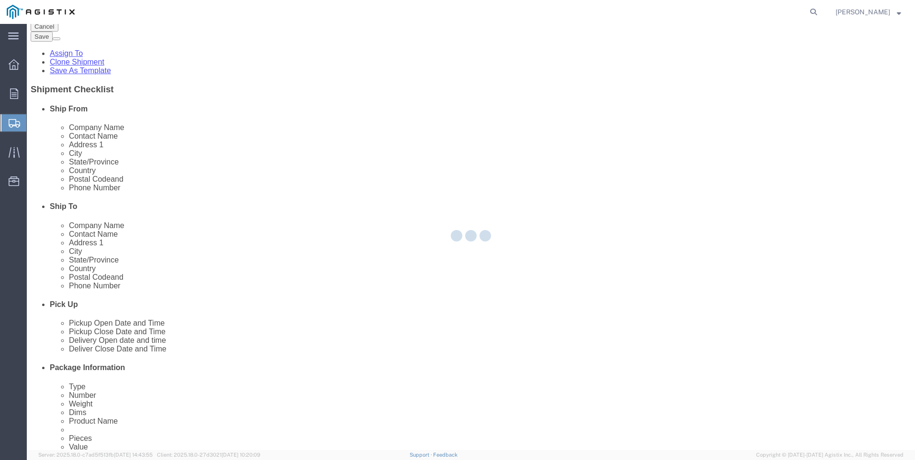
select select "21360"
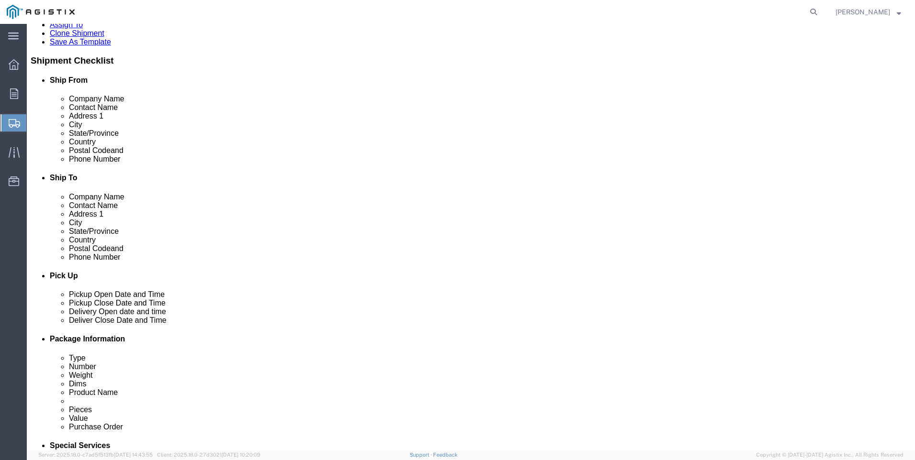
scroll to position [383, 0]
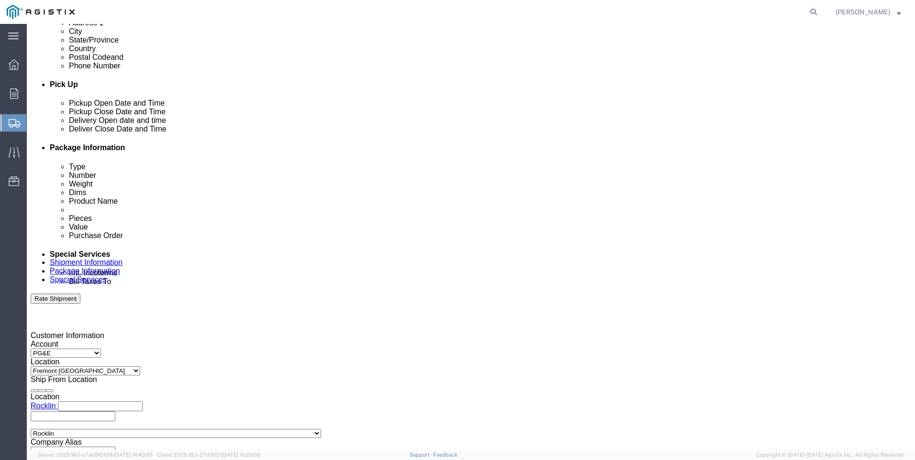
click input "301416704"
click input "3501416704"
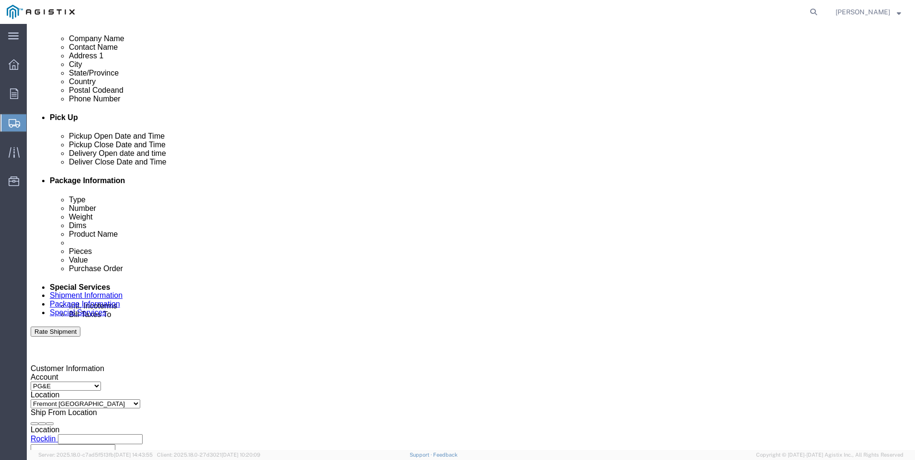
scroll to position [335, 0]
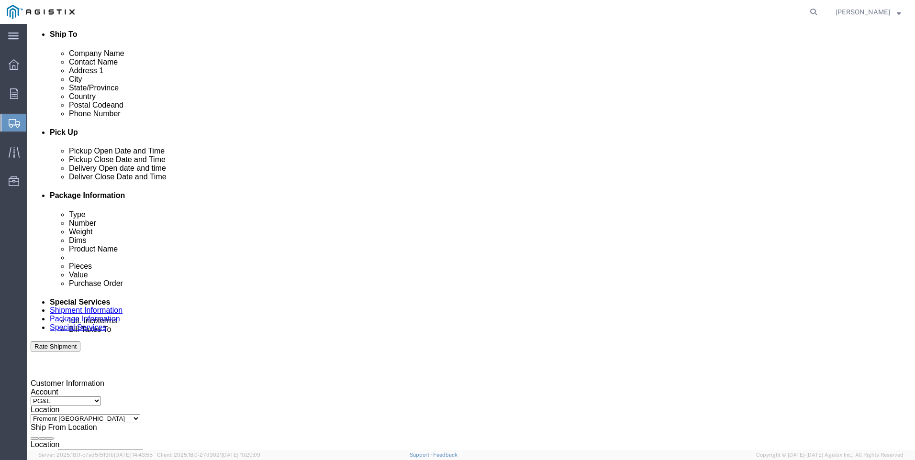
type input "3501416704"
click button "Rate Shipment"
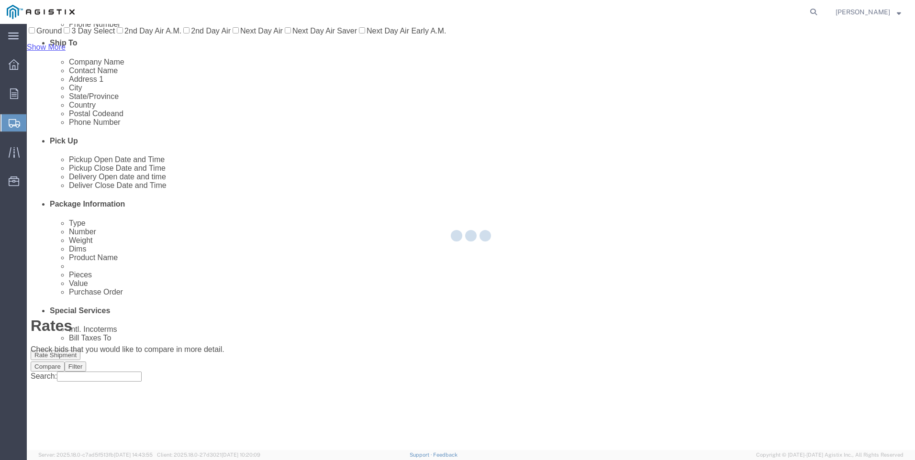
scroll to position [0, 0]
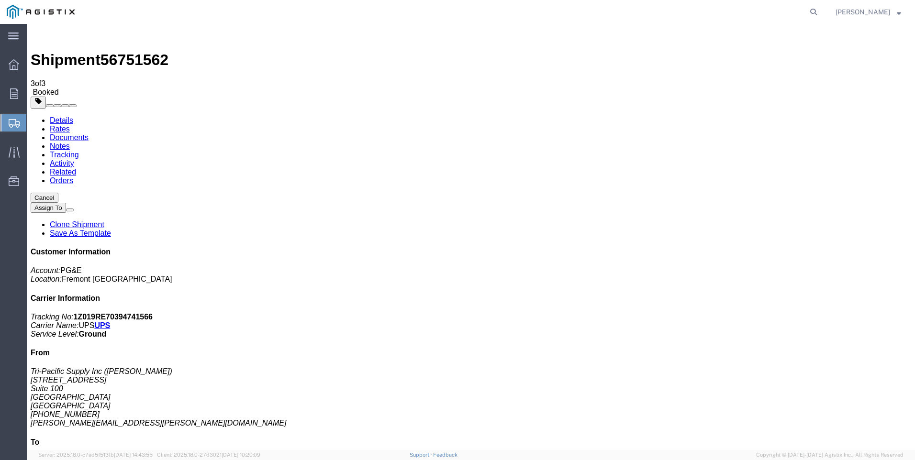
click at [0, 0] on span "Create Shipment" at bounding box center [0, 0] width 0 height 0
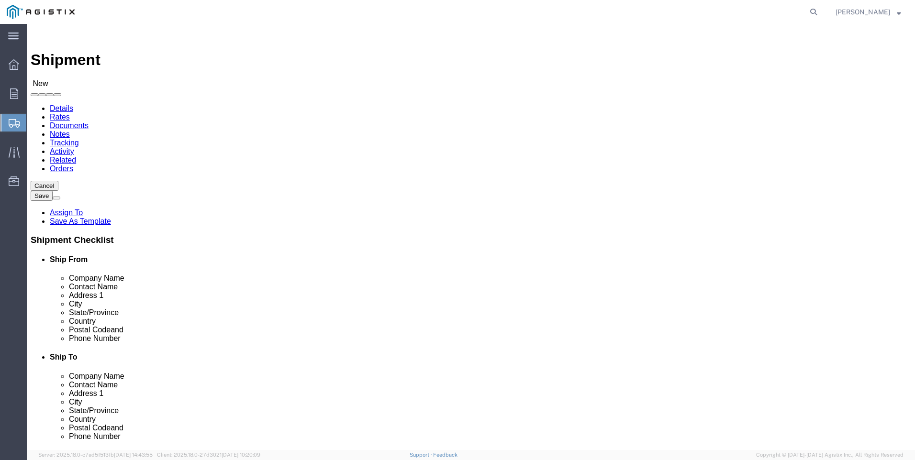
click select "Select PG&E Tri-Pacific Supply Inc"
select select "9596"
click select "Select PG&E Tri-Pacific Supply Inc"
select select
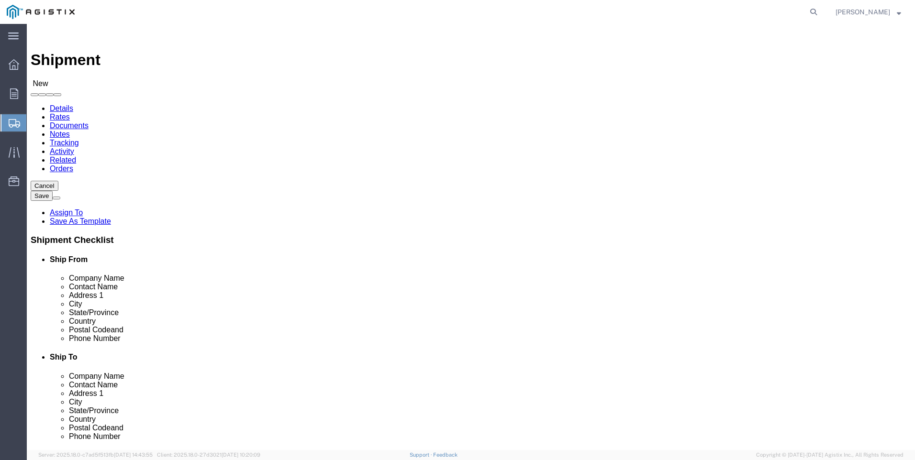
select select "MYPROFILE"
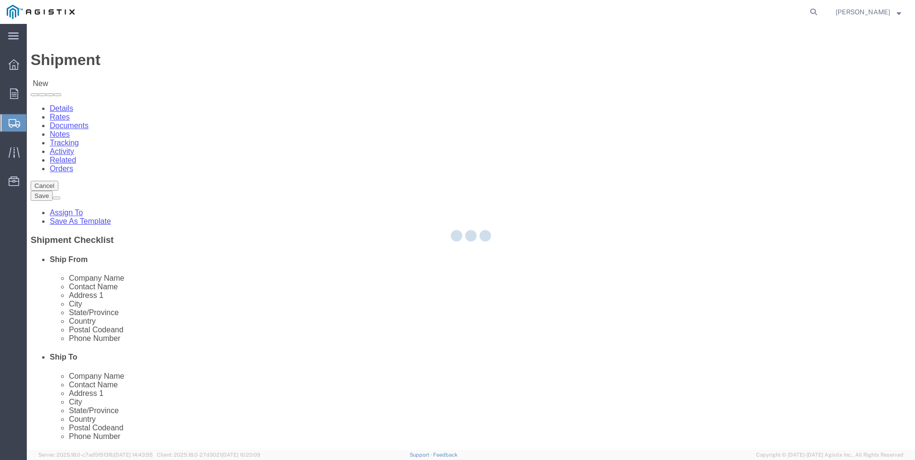
select select "CA"
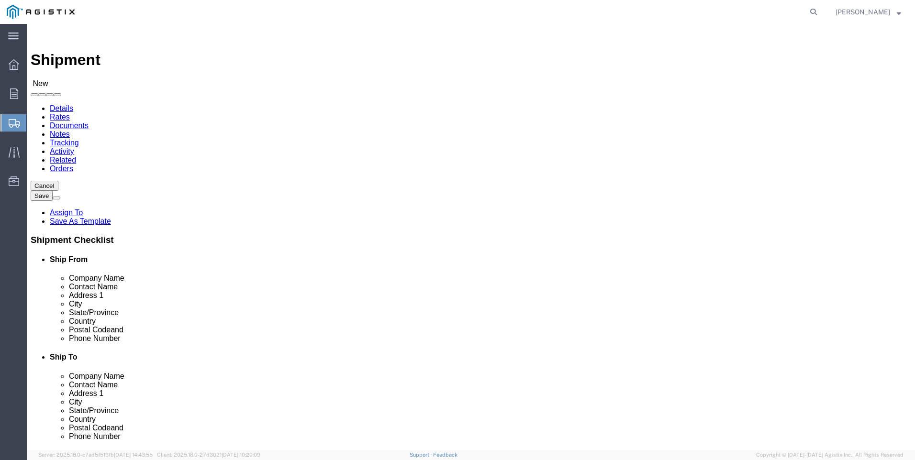
click select "Select All Others [GEOGRAPHIC_DATA] [GEOGRAPHIC_DATA] [GEOGRAPHIC_DATA] [GEOGRA…"
select select "19996"
click select "Select All Others [GEOGRAPHIC_DATA] [GEOGRAPHIC_DATA] [GEOGRAPHIC_DATA] [GEOGRA…"
click span
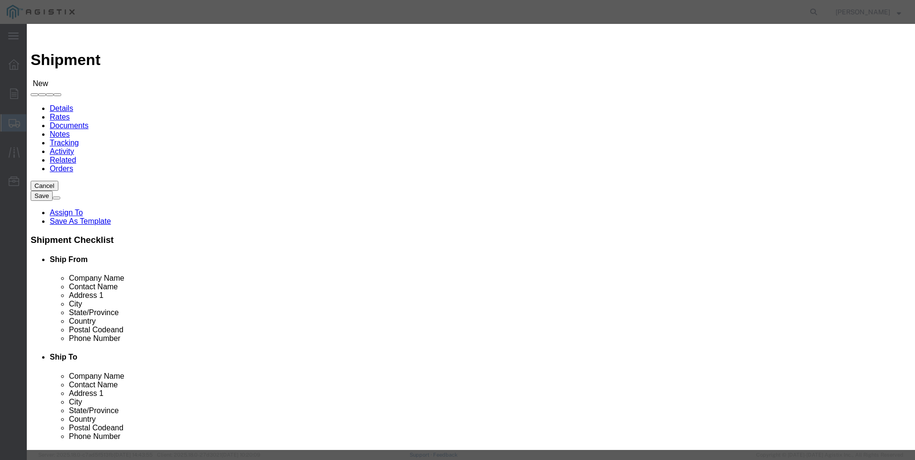
scroll to position [526, 0]
click button "Select"
select select "CA"
click button "Close"
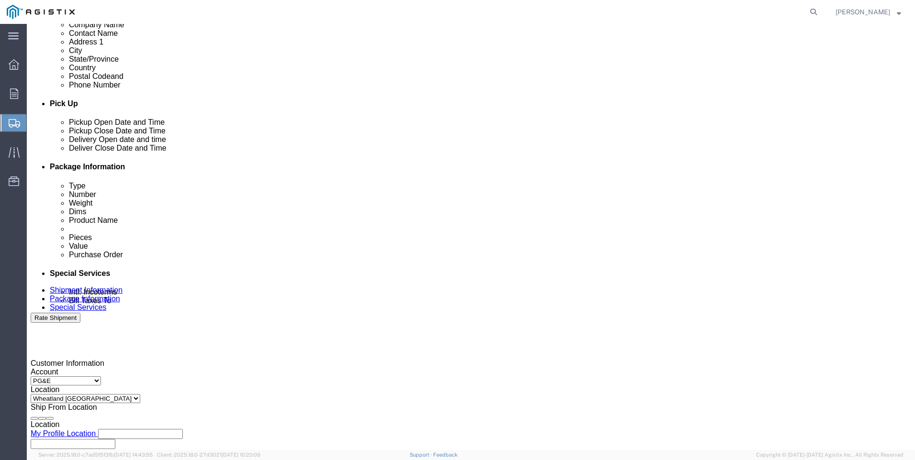
scroll to position [383, 0]
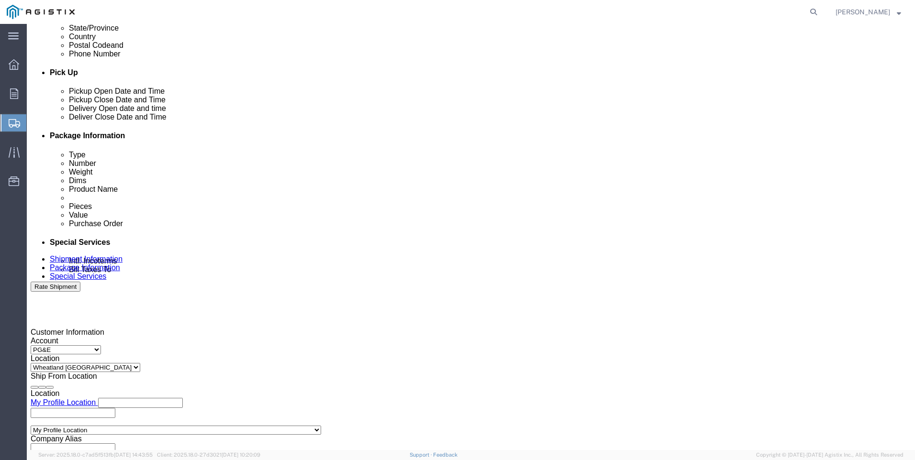
click div
click input "5:00 PM"
click input "7:00 PM"
type input "7:00 AM"
drag, startPoint x: 483, startPoint y: 364, endPoint x: 492, endPoint y: 347, distance: 19.3
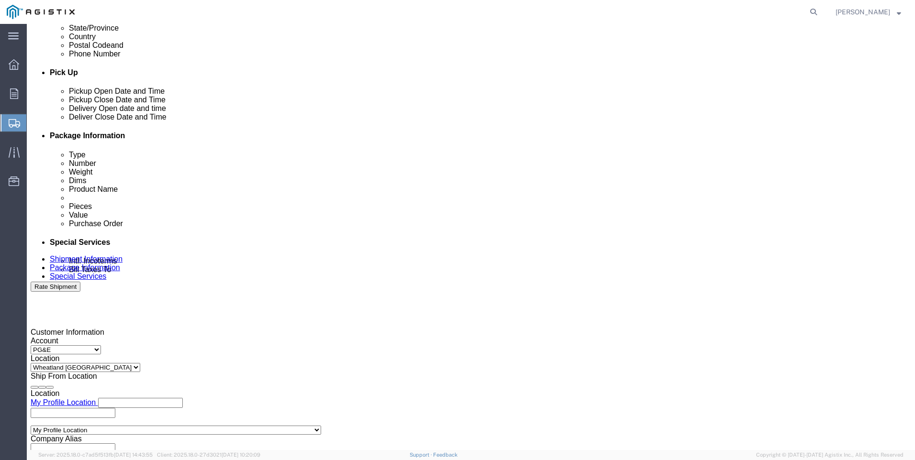
click button "Apply"
click div
click input "3:00 AM"
type input "3:00 PM"
click button "Apply"
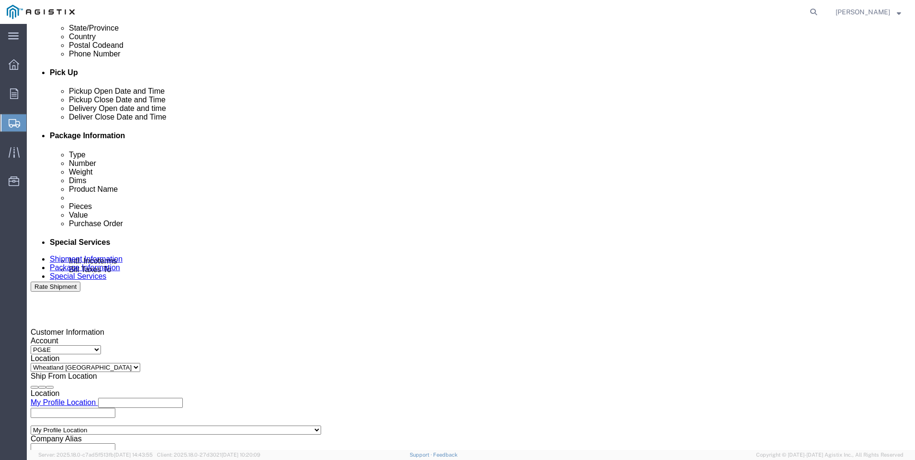
click input "text"
type input "3501417469"
click select "Select Account Type Activity ID Airline Appointment Number ASN Batch Request # …"
select select "SALEORDR"
click select "Select Account Type Activity ID Airline Appointment Number ASN Batch Request # …"
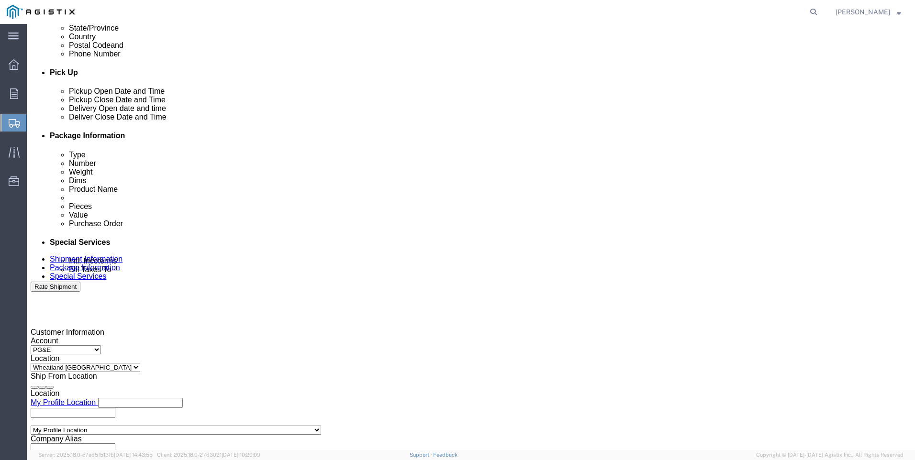
click input "text"
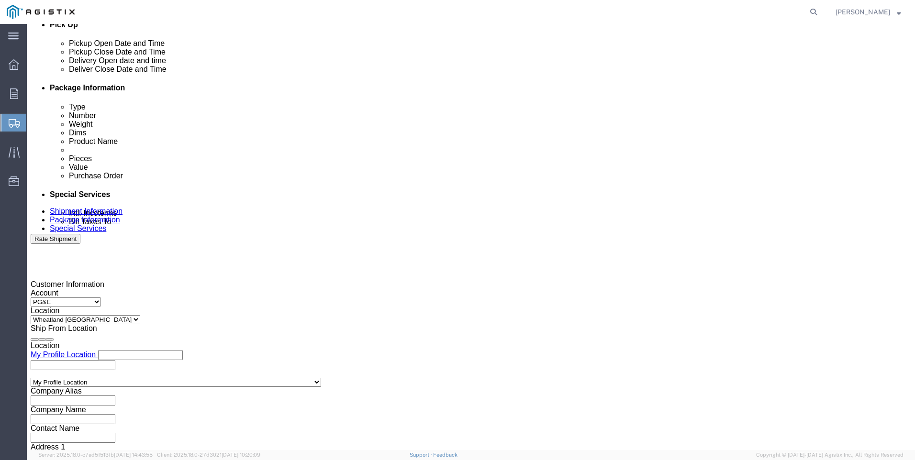
scroll to position [474, 0]
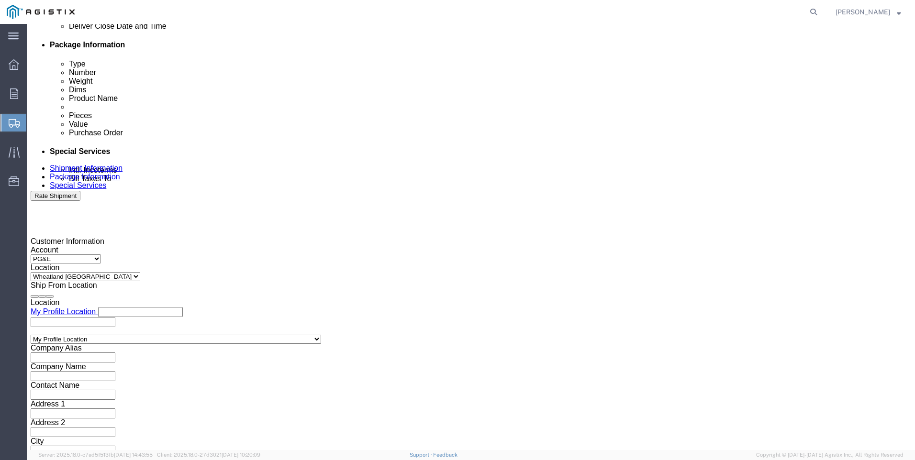
type input "0054669"
click button "Continue"
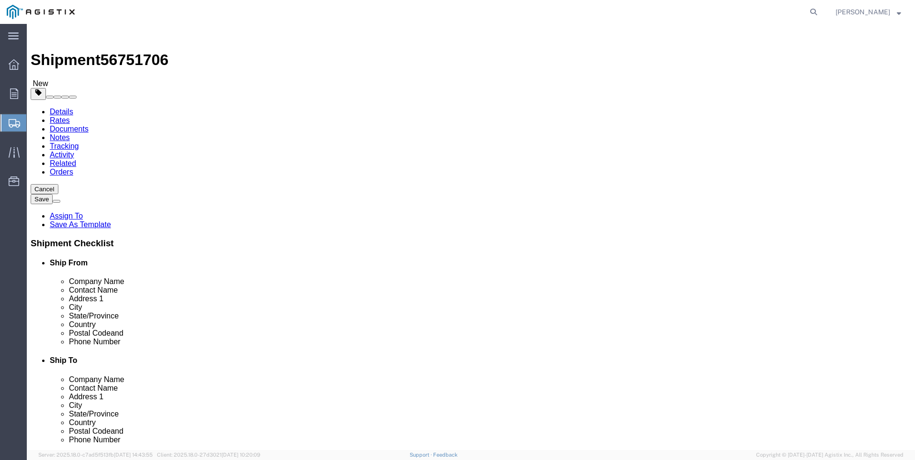
click input "text"
click select "Select Bulk Bundle(s) Cardboard Box(es) Carton(s) Crate(s) Drum(s) (Fiberboard)…"
select select "ENV"
click select "Select Bulk Bundle(s) Cardboard Box(es) Carton(s) Crate(s) Drum(s) (Fiberboard)…"
type input "9.50"
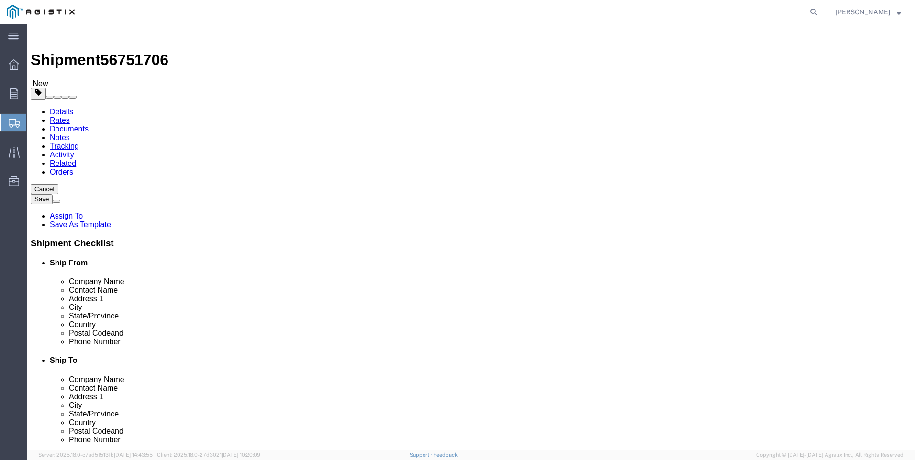
type input "12.50"
type input "0.25"
type input "1"
click select "Select Bulk Bundle(s) Cardboard Box(es) Carton(s) Crate(s) Drum(s) (Fiberboard)…"
select select "YRPK"
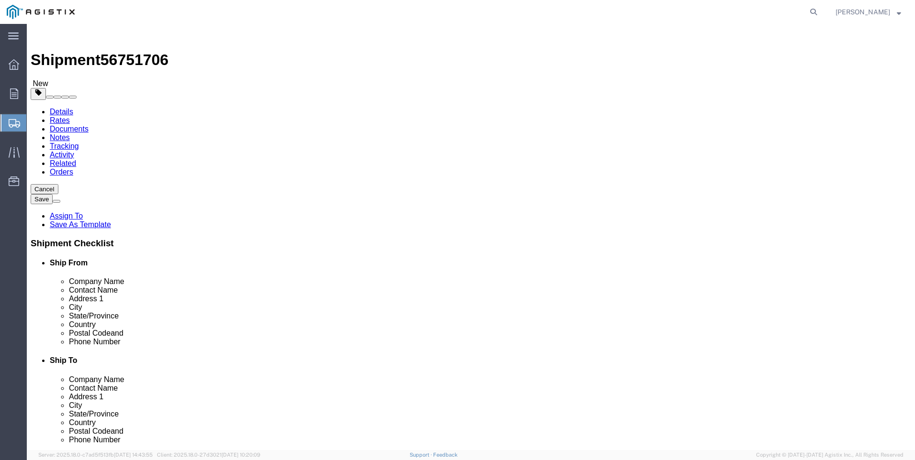
click select "Select Bulk Bundle(s) Cardboard Box(es) Carton(s) Crate(s) Drum(s) (Fiberboard)…"
click link "Add Content"
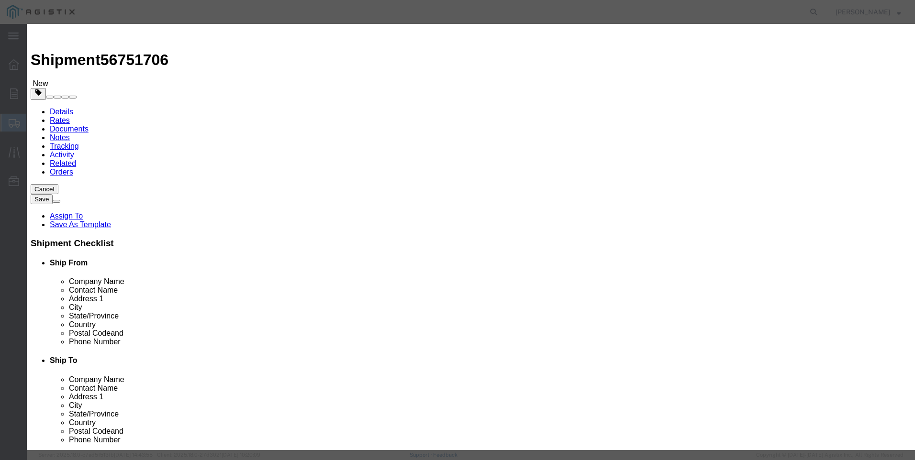
click input "text"
type input "M442319"
click td "Name: VENT BUG 1/4" [DEMOGRAPHIC_DATA] NPT STAINLESS STEEL"
select select
select select "USD"
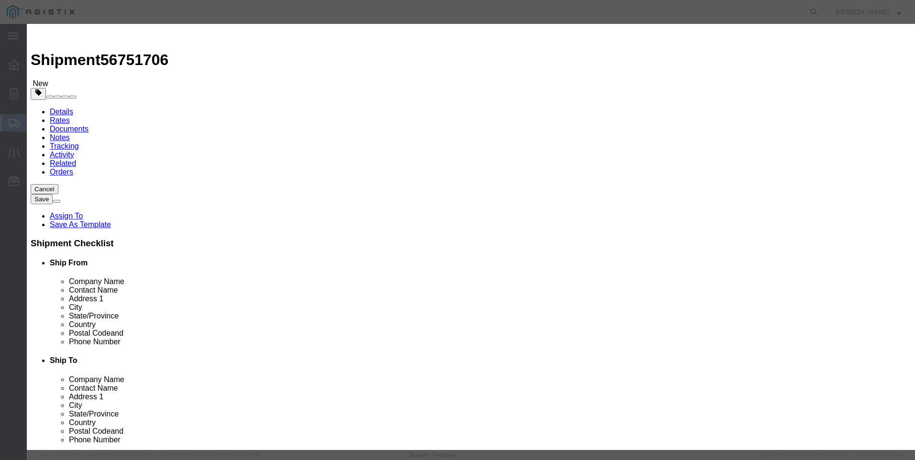
type input "VENT BUG 1/4" [DEMOGRAPHIC_DATA] NPT STAINLESS STEEL"
type input "M442319"
drag, startPoint x: 429, startPoint y: 73, endPoint x: 126, endPoint y: 80, distance: 303.4
click div "Add content Commodity library Product Name VENT BUG 1/4" [DEMOGRAPHIC_DATA] NPT…"
type input "VENT BUG 1/4" [DEMOGRAPHIC_DATA] NPT STAINLESS STEEL"
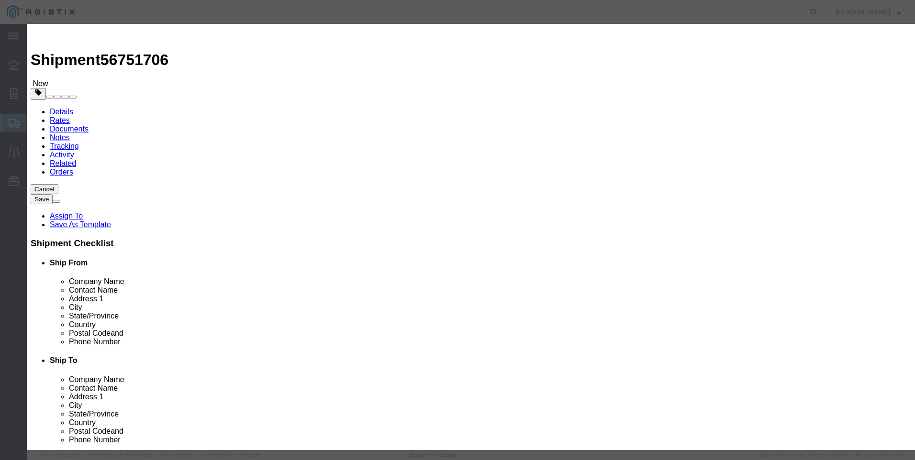
click textarea
paste textarea "VENT BUG 1/4" [DEMOGRAPHIC_DATA] NPT STAINLESS STEEL"
type textarea "VENT BUG 1/4" [DEMOGRAPHIC_DATA] NPT STAINLESS STEEL"
drag, startPoint x: 429, startPoint y: 73, endPoint x: 95, endPoint y: 91, distance: 335.0
click div "Add content Commodity library Product Name VENT BUG 1/4" [DEMOGRAPHIC_DATA] NPT…"
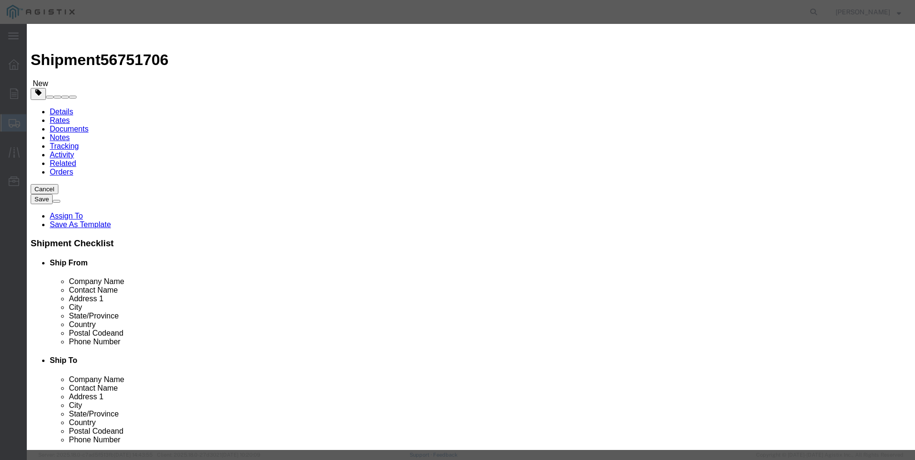
type input "M442319 / SS-MD-4"
click input "text"
type input "38"
click input "text"
type input "2850"
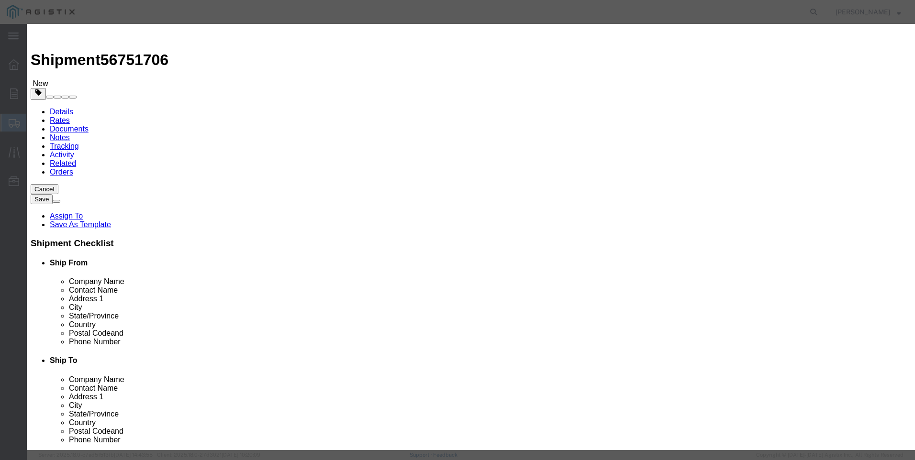
click button "Save & Close"
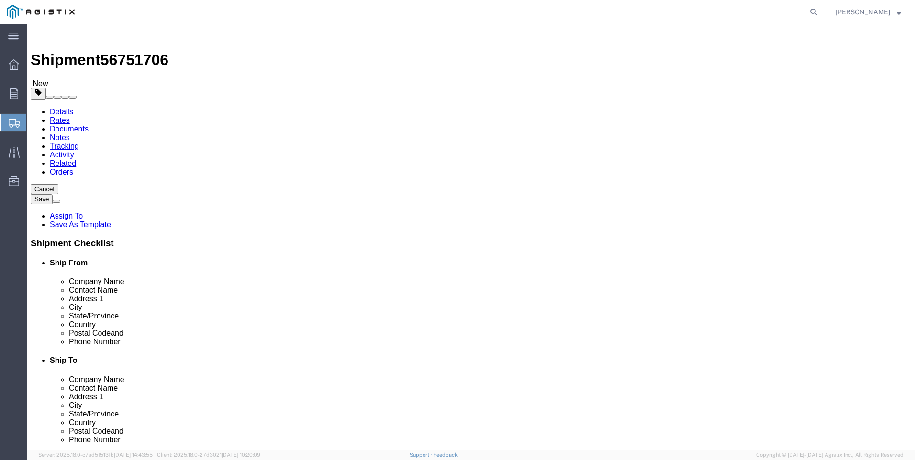
click button "Rate Shipment"
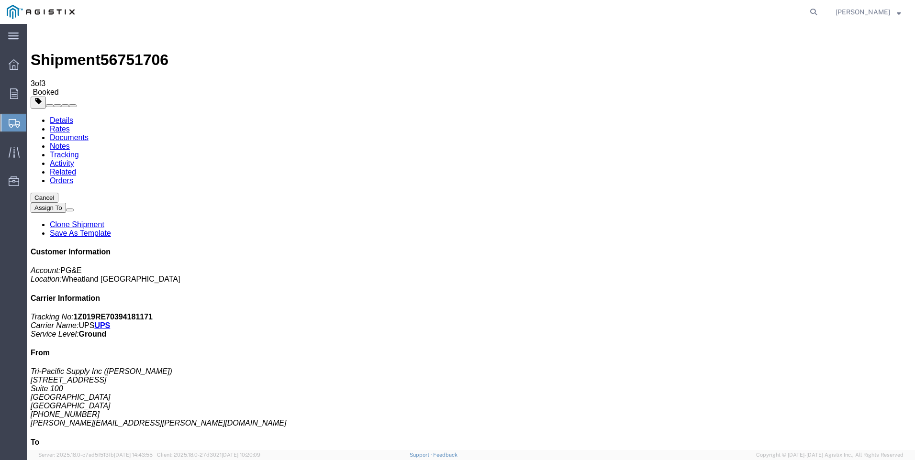
click at [0, 0] on span "Create Shipment" at bounding box center [0, 0] width 0 height 0
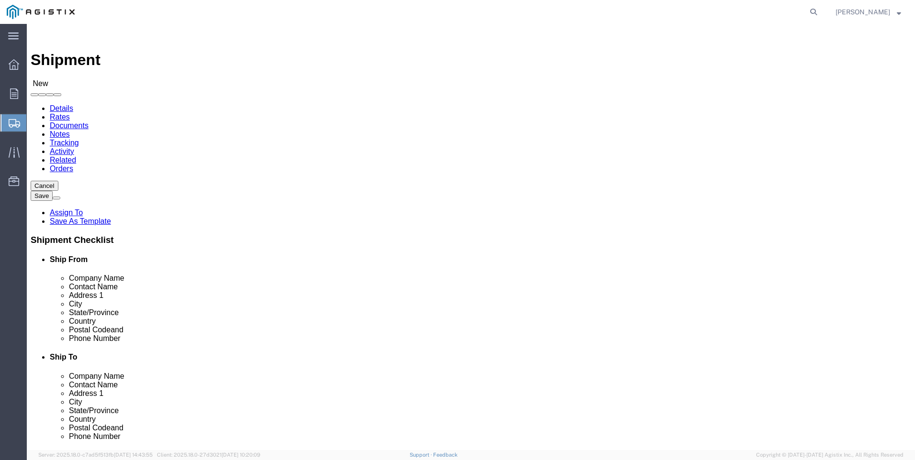
click select "Select PG&E Tri-Pacific Supply Inc"
select select "9596"
click select "Select PG&E Tri-Pacific Supply Inc"
select select
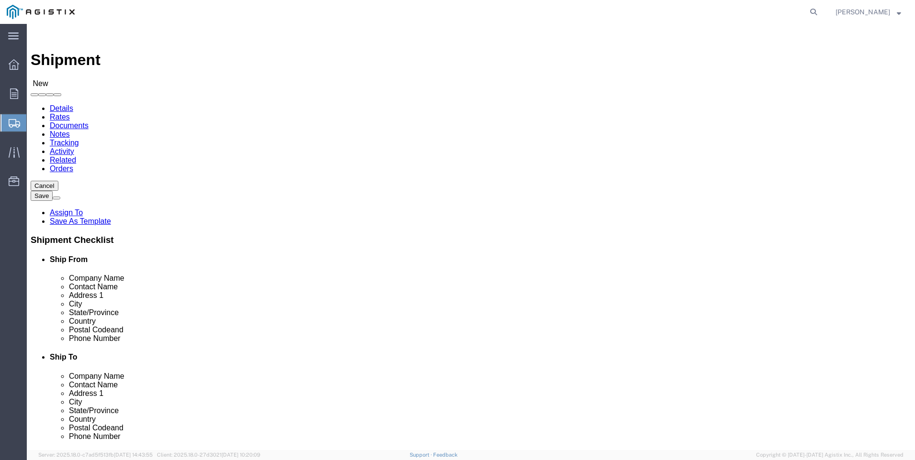
select select "MYPROFILE"
select select "CA"
click select "Select All Others [GEOGRAPHIC_DATA] [GEOGRAPHIC_DATA] [GEOGRAPHIC_DATA] [GEOGRA…"
select select "19745"
click select "Select All Others [GEOGRAPHIC_DATA] [GEOGRAPHIC_DATA] [GEOGRAPHIC_DATA] [GEOGRA…"
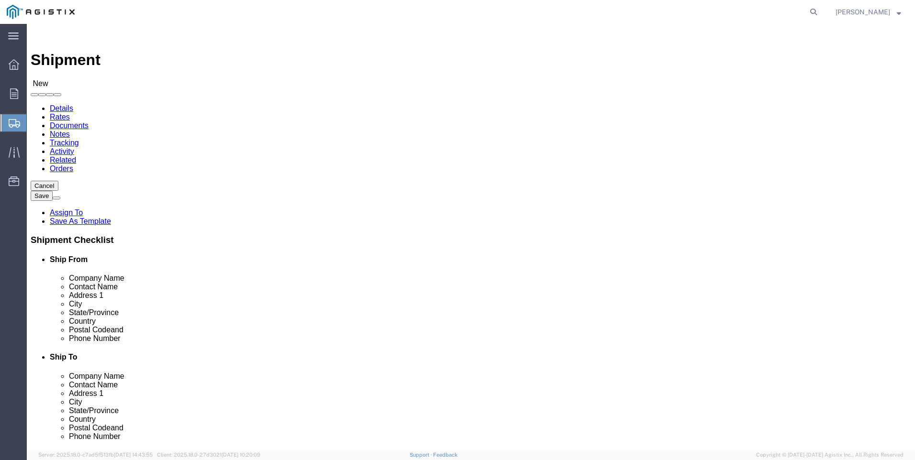
click span
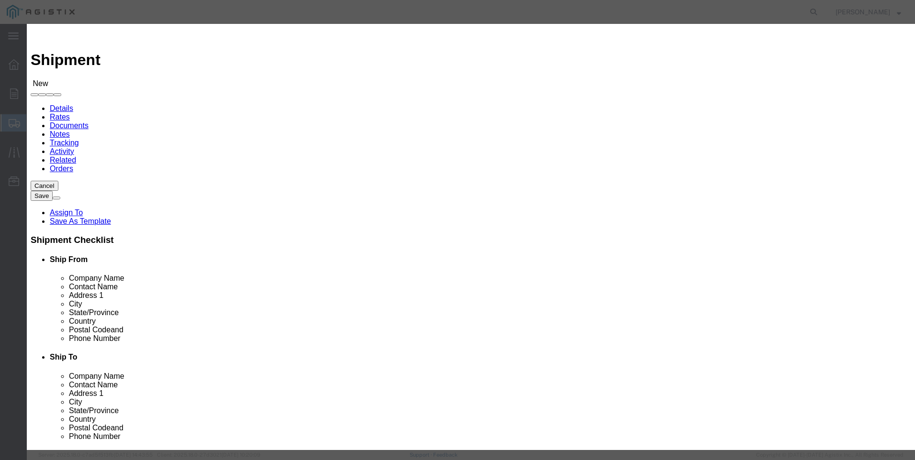
click select "Search by Address Book Name City Company Name Contact Name Country CustomerAlia…"
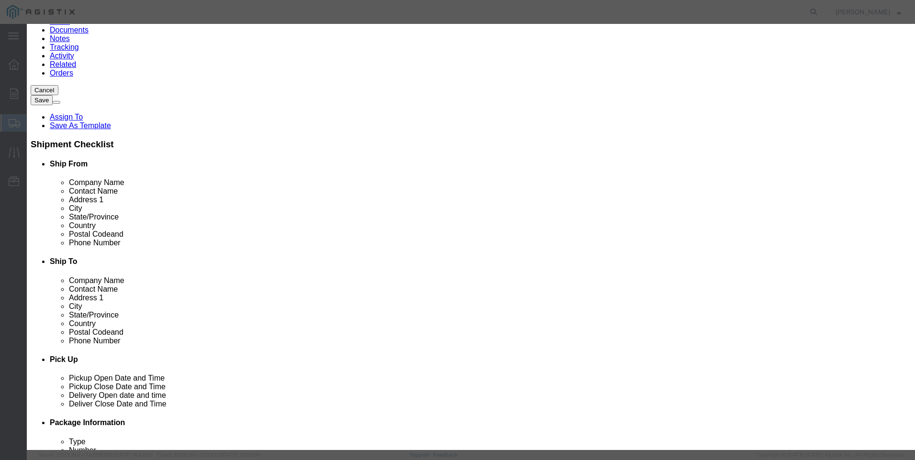
scroll to position [383, 0]
click button "Select"
click button "Close"
select select "CA"
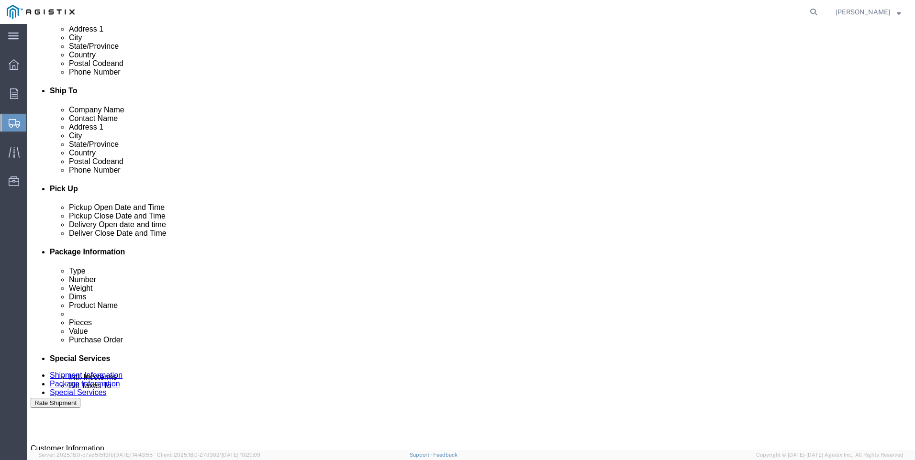
scroll to position [335, 0]
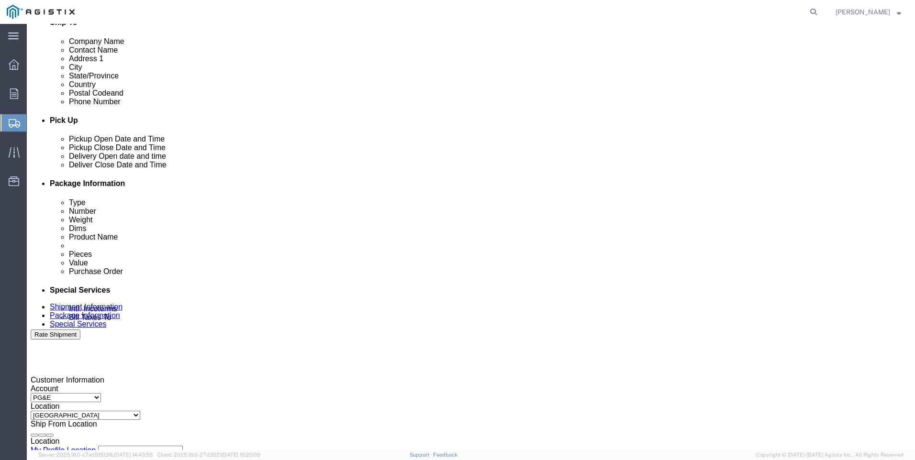
click div
click input "5:00 PM"
click input "7:00 PM"
type input "7:00 AM"
click button "Apply"
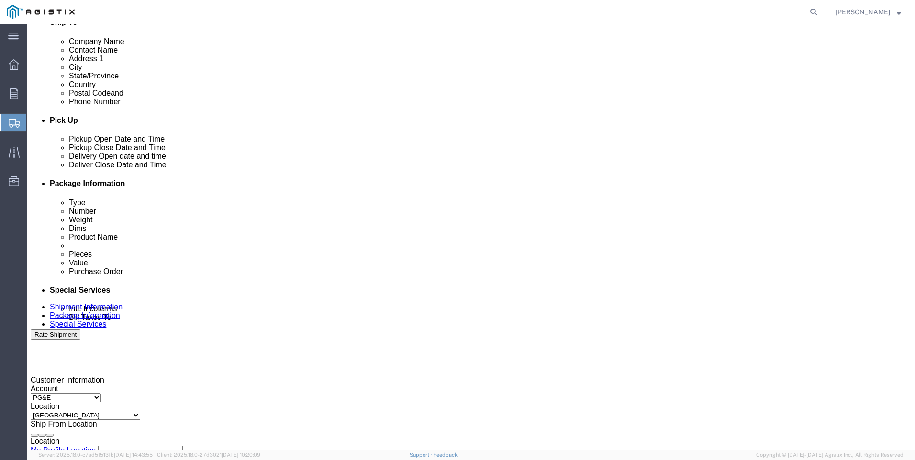
click div
click input "3:00 AM"
type input "3:00 PM"
click button "Apply"
click input "text"
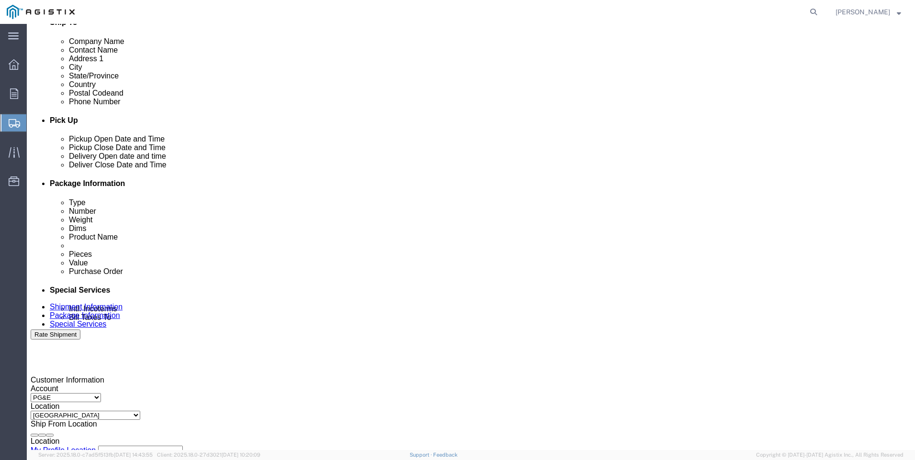
type input "3501419472"
click select "Select Account Type Activity ID Airline Appointment Number ASN Batch Request # …"
select select "SALEORDR"
click select "Select Account Type Activity ID Airline Appointment Number ASN Batch Request # …"
click input "text"
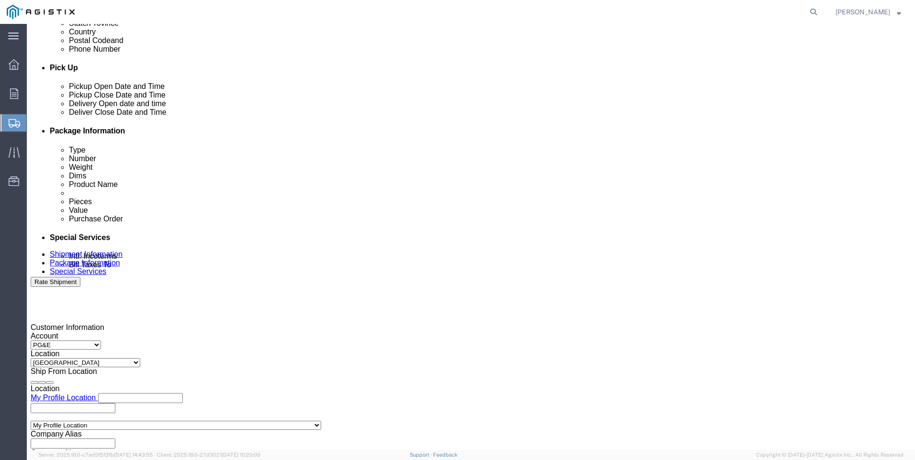
scroll to position [474, 0]
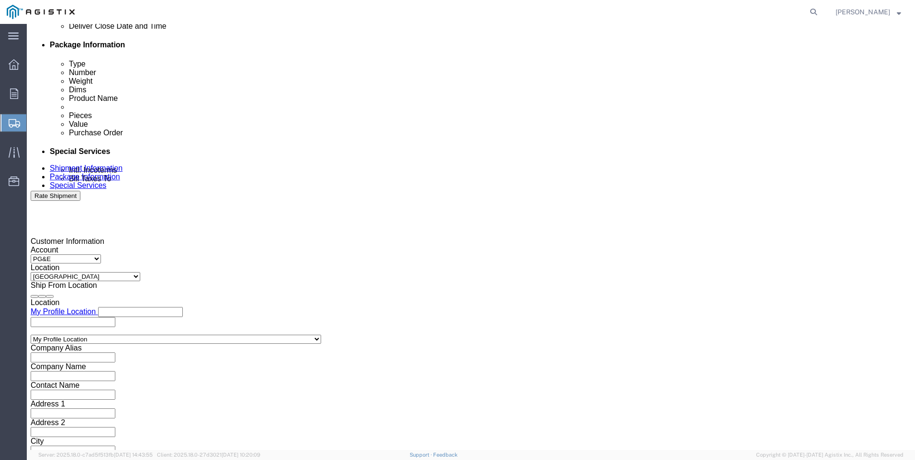
type input "0054935"
click button "Continue"
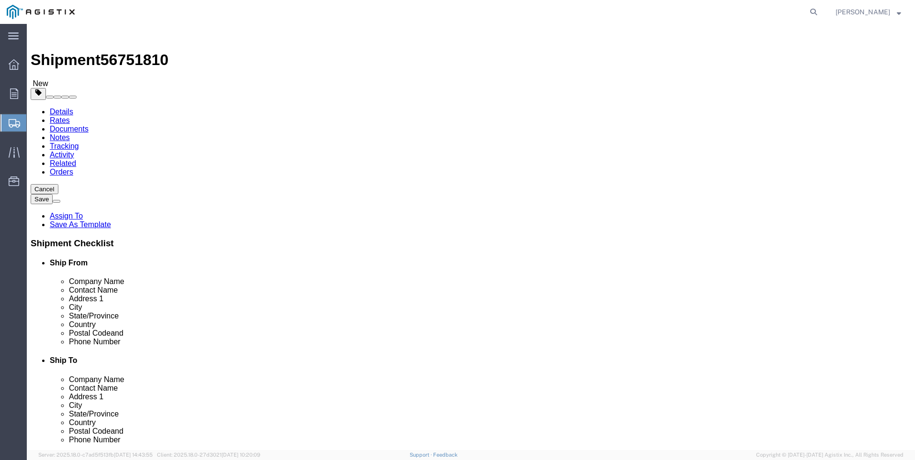
click select "Select Bulk Bundle(s) Cardboard Box(es) Carton(s) Crate(s) Drum(s) (Fiberboard)…"
select select "ENV"
click select "Select Bulk Bundle(s) Cardboard Box(es) Carton(s) Crate(s) Drum(s) (Fiberboard)…"
type input "9.50"
type input "12.50"
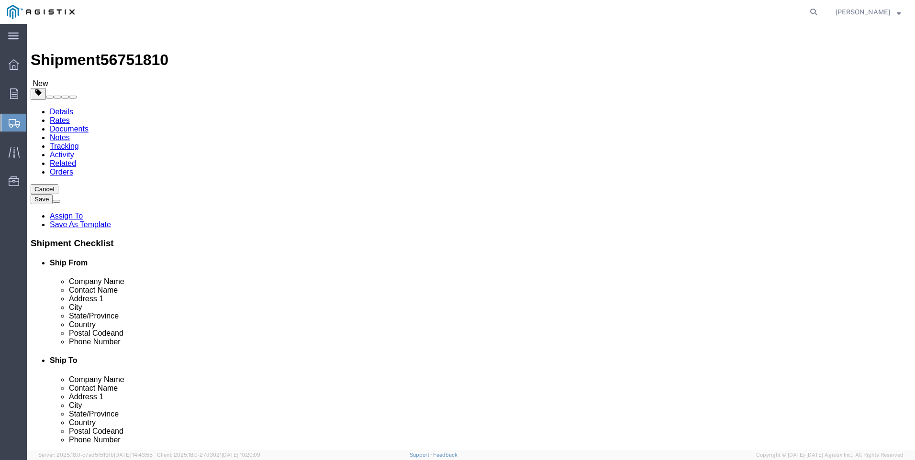
type input "0.25"
type input "1"
click select "Select Bulk Bundle(s) Cardboard Box(es) Carton(s) Crate(s) Drum(s) (Fiberboard)…"
select select "YRPK"
click select "Select Bulk Bundle(s) Cardboard Box(es) Carton(s) Crate(s) Drum(s) (Fiberboard)…"
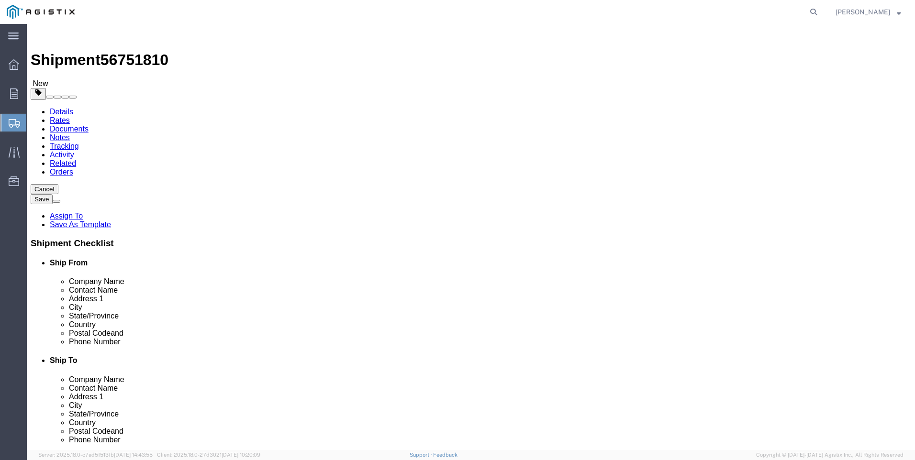
click link "Add Content"
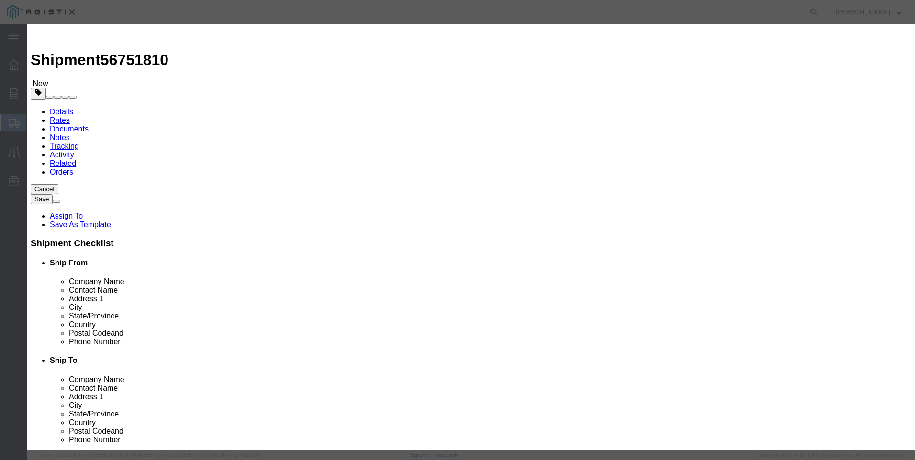
click input "text"
type input "M442319"
click td "Name: VENT BUG 1/4" [DEMOGRAPHIC_DATA] NPT STAINLESS STEEL"
select select
select select "USD"
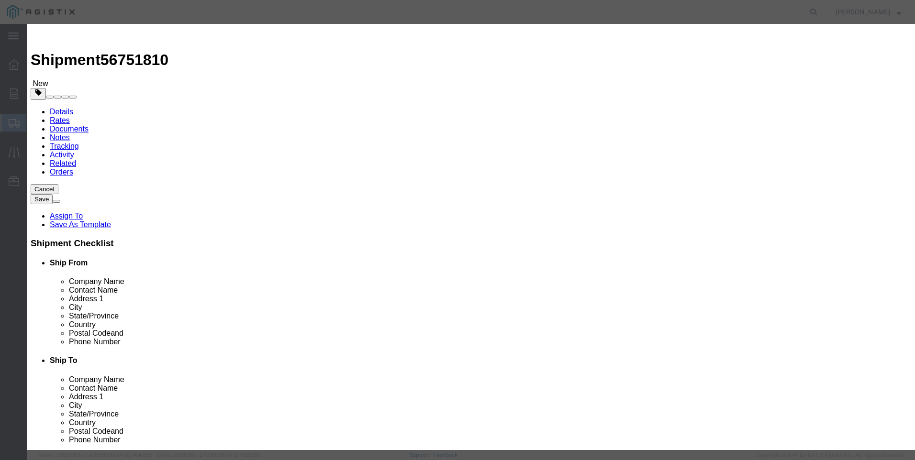
type input "VENT BUG 1/4" [DEMOGRAPHIC_DATA] NPT STAINLESS STEEL"
type input "M442319"
drag, startPoint x: 429, startPoint y: 72, endPoint x: 18, endPoint y: 62, distance: 410.7
click div "Add content Commodity library Product Name VENT BUG 1/4" [DEMOGRAPHIC_DATA] NPT…"
type input "VENT BUG 1/4" [DEMOGRAPHIC_DATA] NPT STAINLESS STEEL"
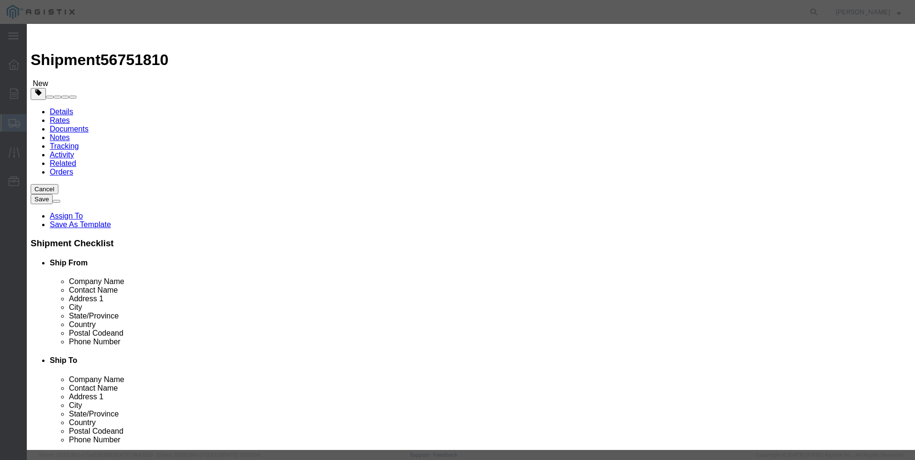
click textarea
paste textarea "VENT BUG 1/4" [DEMOGRAPHIC_DATA] NPT STAINLESS STEEL"
type textarea "VENT BUG 1/4" [DEMOGRAPHIC_DATA] NPT STAINLESS STEEL"
drag, startPoint x: 433, startPoint y: 76, endPoint x: 153, endPoint y: 76, distance: 280.4
click div "Add content Commodity library Product Name VENT BUG 1/4" [DEMOGRAPHIC_DATA] NPT…"
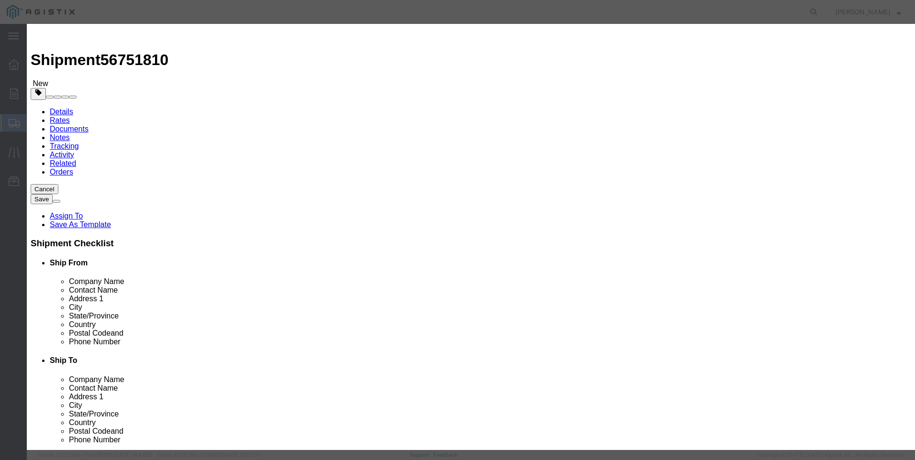
type input "M442319 / SS-MD-4"
click input "text"
type input "13"
click input "text"
type input "975"
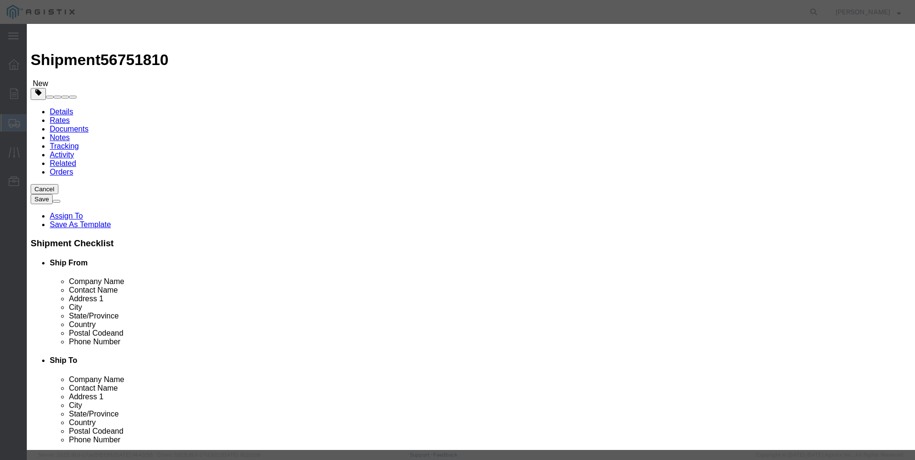
click button "Save & Close"
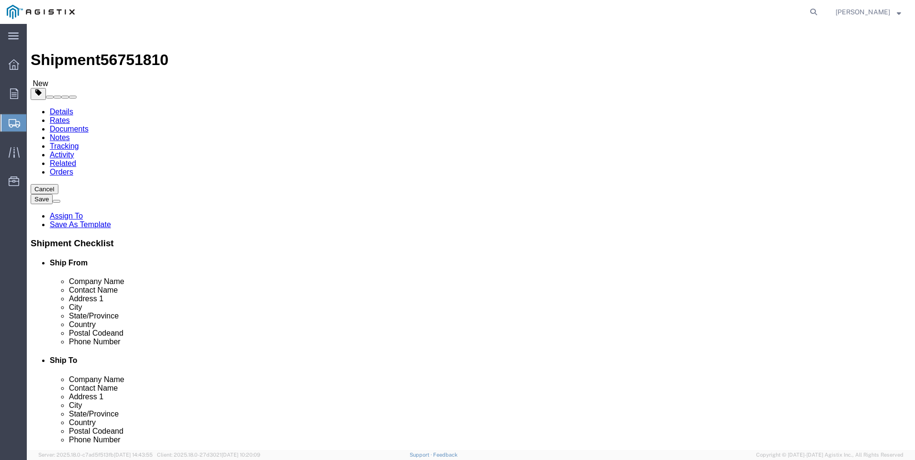
click button "Rate Shipment"
